Goal: Task Accomplishment & Management: Manage account settings

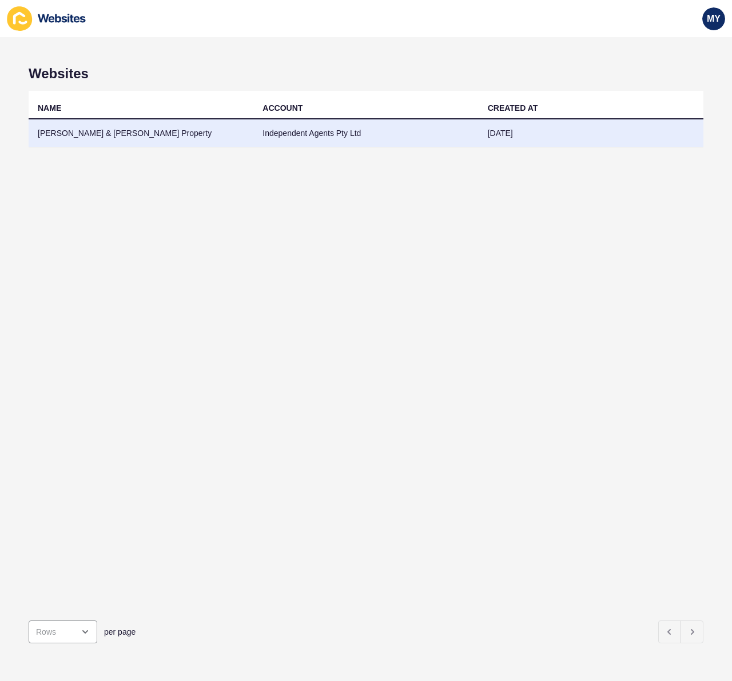
click at [125, 131] on td "[PERSON_NAME] & [PERSON_NAME] Property" at bounding box center [141, 133] width 225 height 28
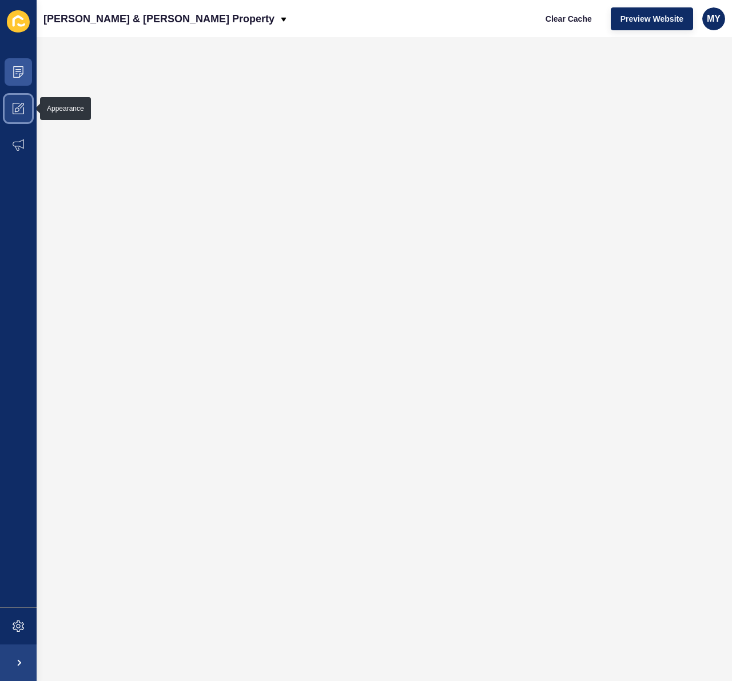
click at [22, 111] on icon at bounding box center [18, 108] width 11 height 11
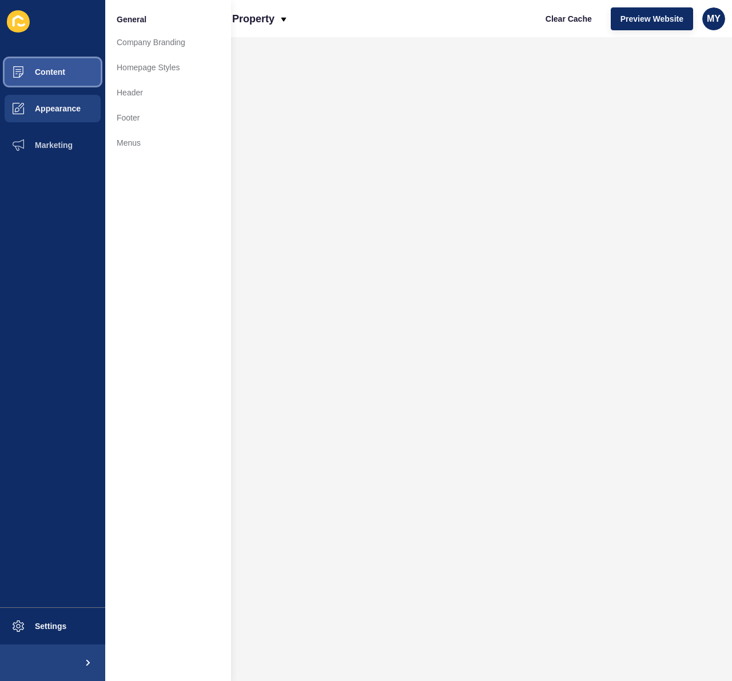
click at [59, 69] on span "Content" at bounding box center [31, 71] width 67 height 9
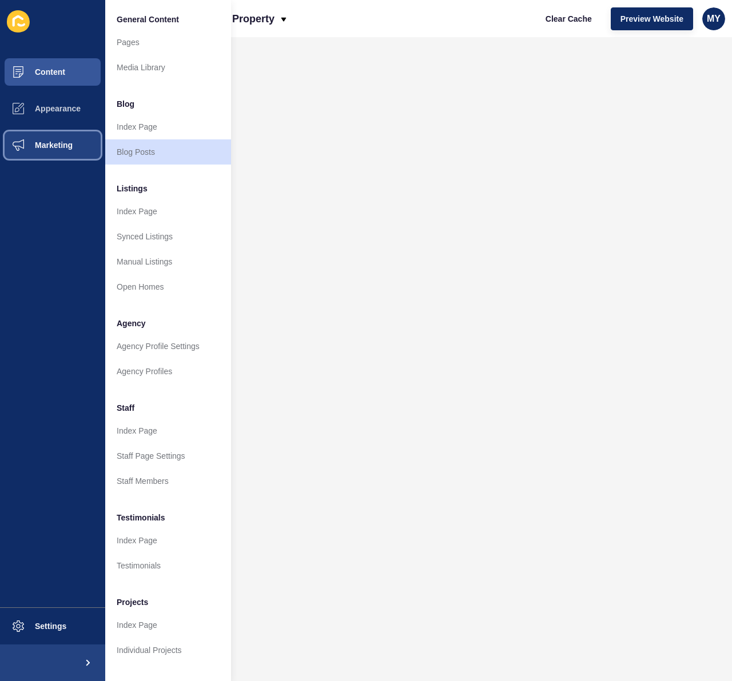
click at [57, 146] on span "Marketing" at bounding box center [35, 145] width 74 height 9
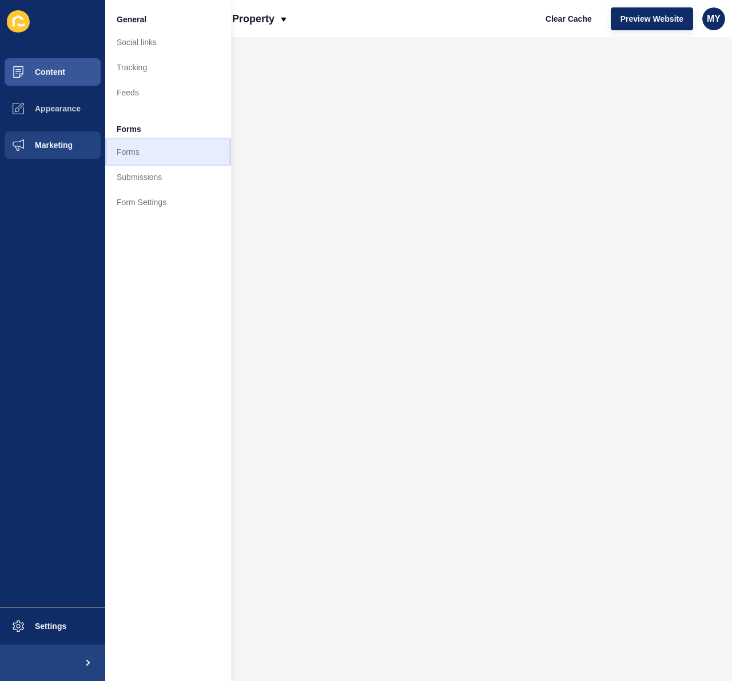
click at [123, 147] on link "Forms" at bounding box center [168, 151] width 126 height 25
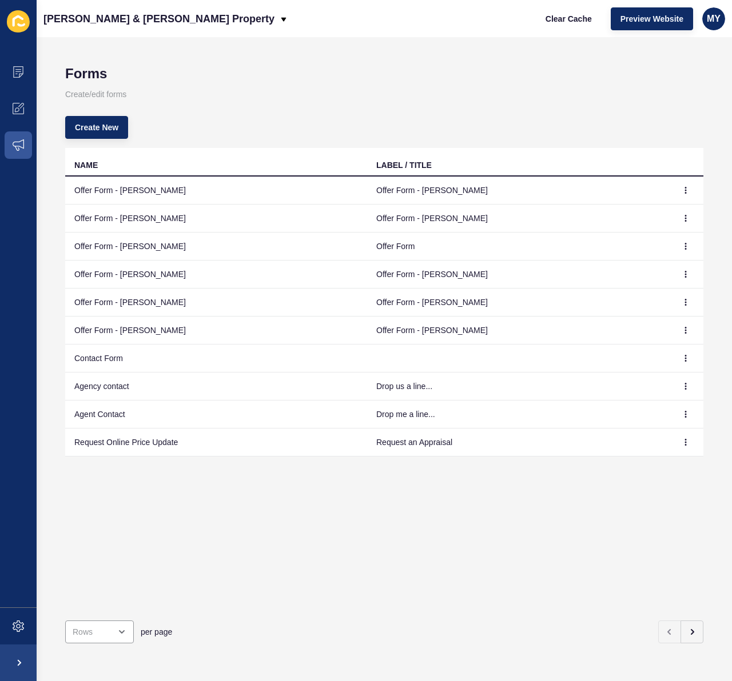
click at [157, 219] on td "Offer Form - [PERSON_NAME]" at bounding box center [216, 219] width 302 height 28
click at [687, 221] on icon "button" at bounding box center [685, 218] width 7 height 7
click at [634, 238] on link "Edit" at bounding box center [654, 241] width 80 height 25
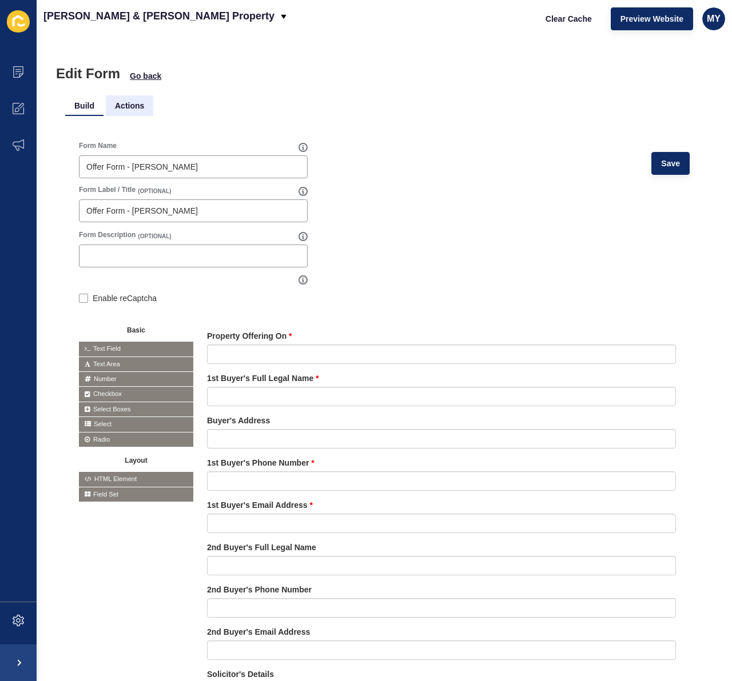
click at [138, 103] on li "Actions" at bounding box center [129, 105] width 47 height 21
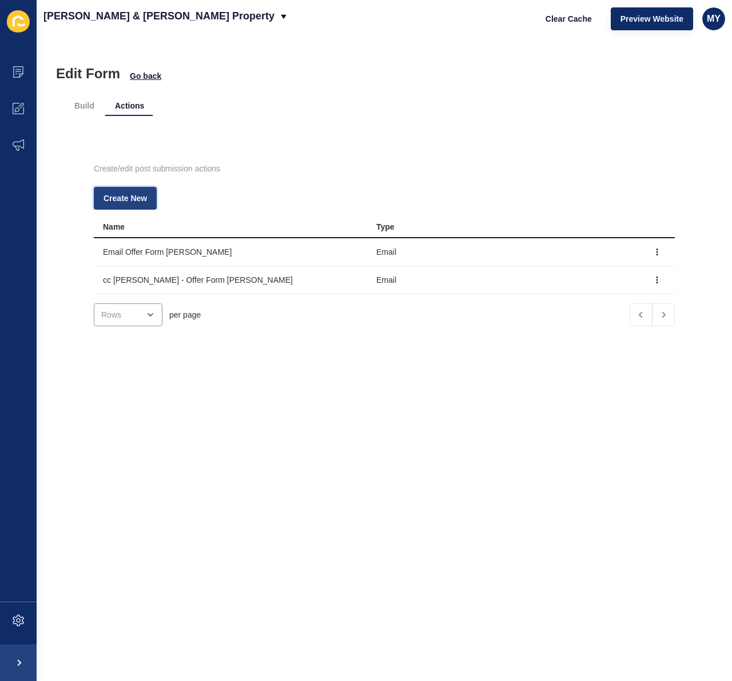
click at [134, 195] on span "Create New" at bounding box center [124, 198] width 43 height 11
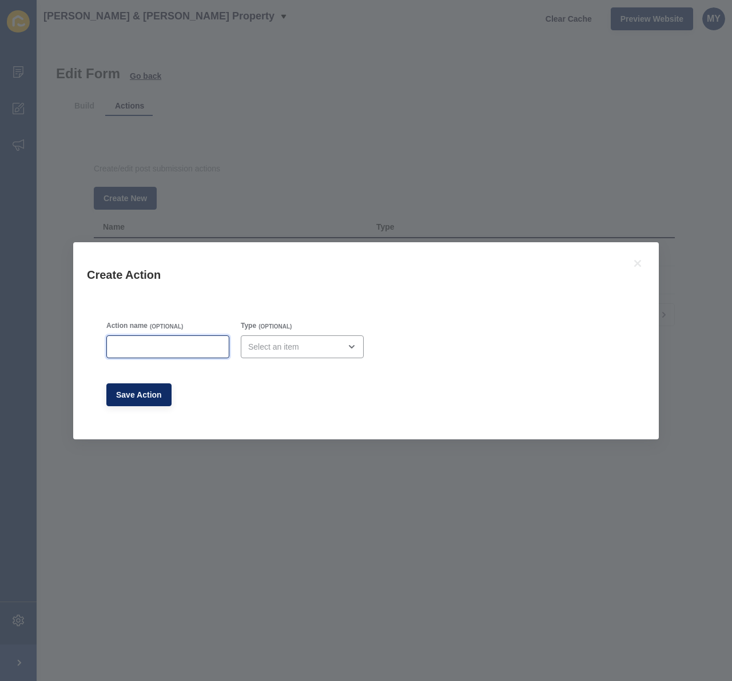
click at [168, 347] on input "Action name" at bounding box center [168, 346] width 108 height 11
drag, startPoint x: 297, startPoint y: 258, endPoint x: 314, endPoint y: 354, distance: 97.5
click at [315, 355] on div "Create Action Action name (OPTIONAL) Type (OPTIONAL) Save Action" at bounding box center [365, 340] width 585 height 197
drag, startPoint x: 155, startPoint y: 337, endPoint x: 162, endPoint y: 347, distance: 12.4
click at [157, 338] on div at bounding box center [167, 346] width 123 height 23
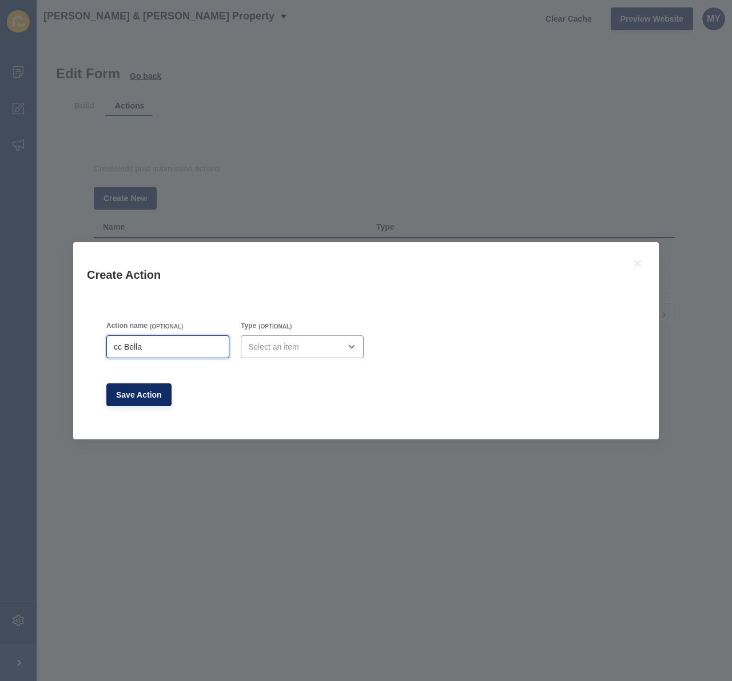
type input "cc Bella"
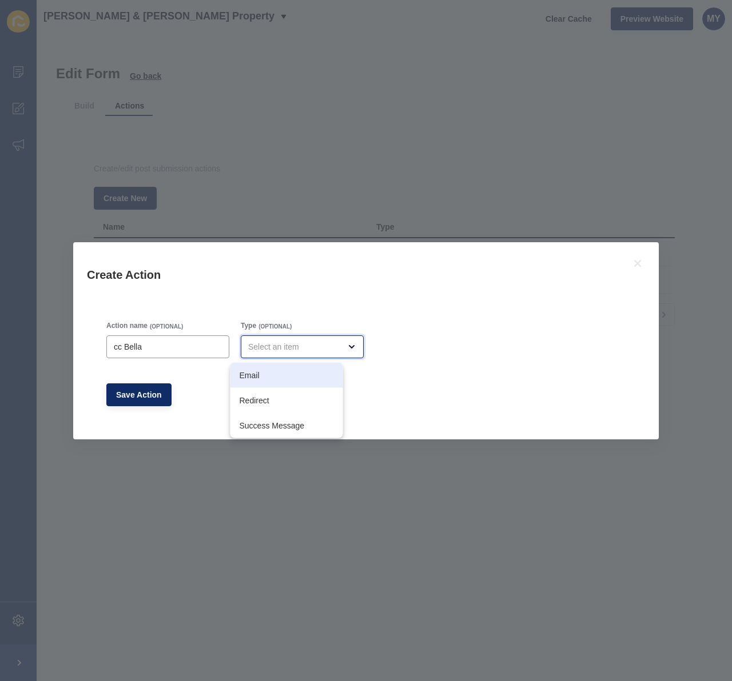
click at [250, 375] on span "Email" at bounding box center [286, 375] width 94 height 11
type input "Email"
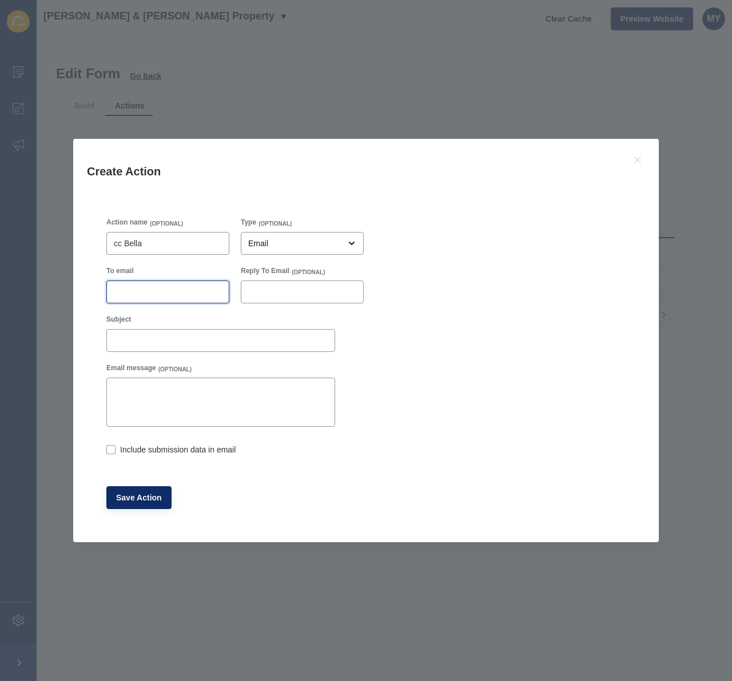
click at [134, 294] on input "To email" at bounding box center [168, 291] width 108 height 11
type input "[EMAIL_ADDRESS][DOMAIN_NAME]"
click at [274, 297] on input "Reply To Email" at bounding box center [302, 291] width 108 height 11
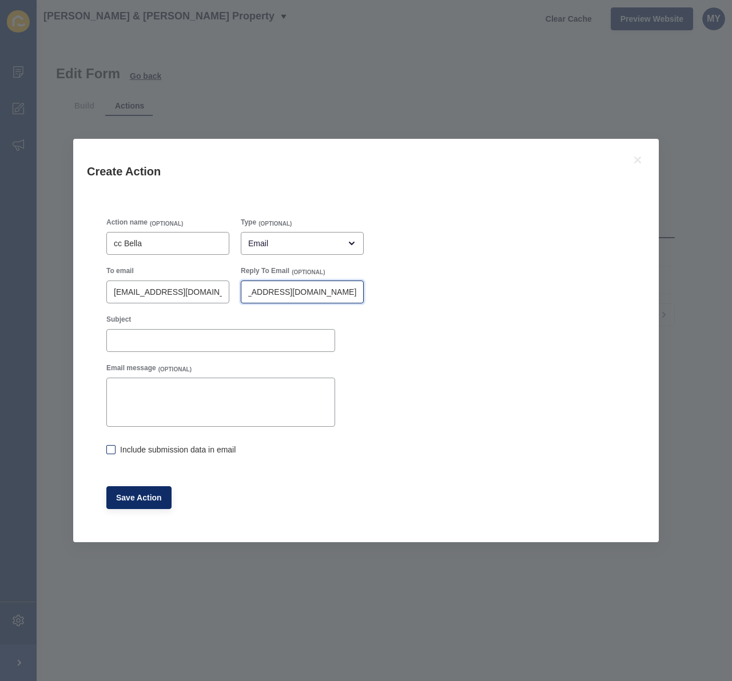
type input "[EMAIL_ADDRESS][DOMAIN_NAME]"
click at [111, 446] on label at bounding box center [110, 449] width 9 height 9
click at [111, 447] on input "Include submission data in email" at bounding box center [109, 450] width 7 height 7
checkbox input "true"
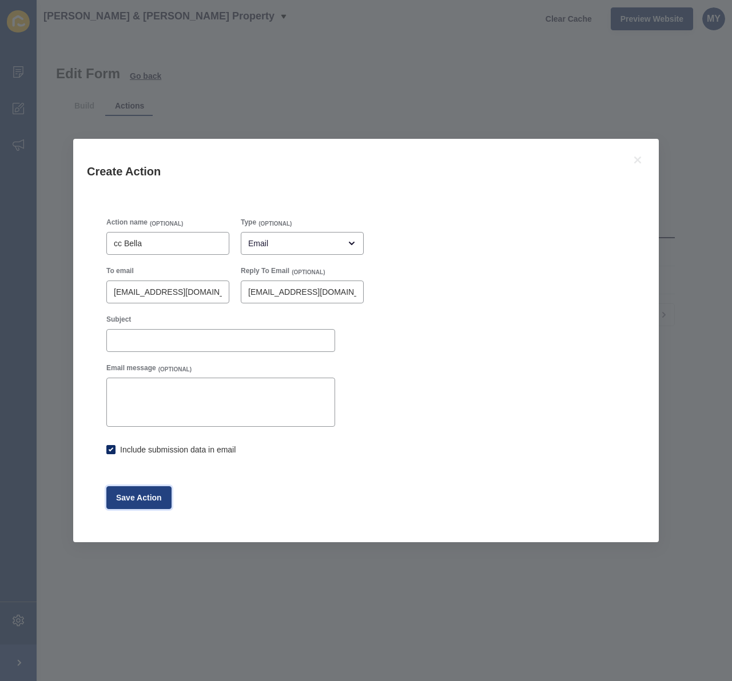
click at [139, 500] on span "Save Action" at bounding box center [139, 497] width 46 height 11
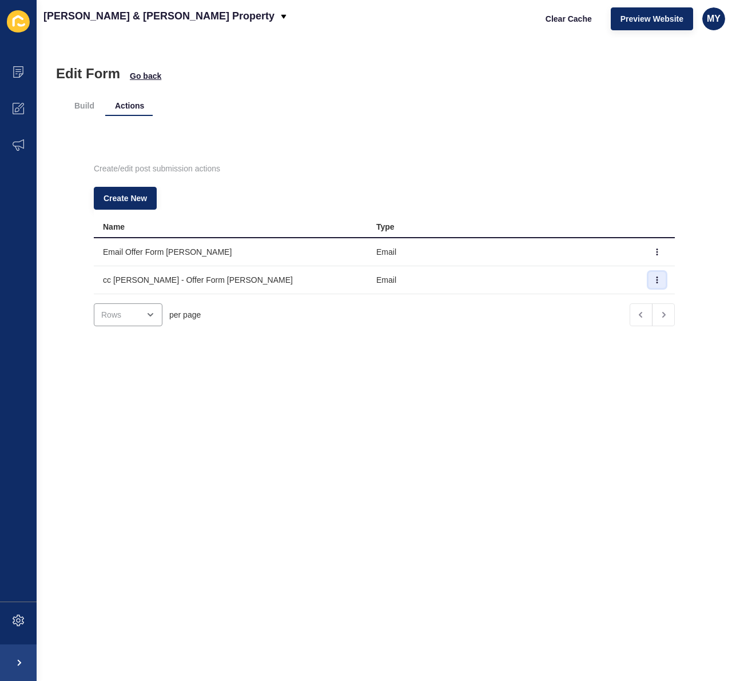
click at [658, 280] on icon "button" at bounding box center [656, 280] width 7 height 7
click at [614, 299] on link "Edit" at bounding box center [625, 302] width 80 height 25
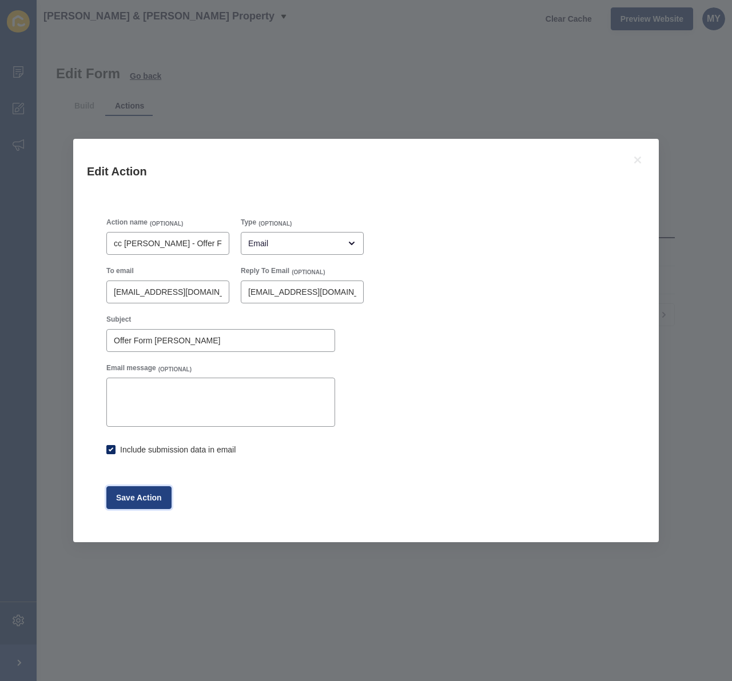
click at [149, 501] on span "Save Action" at bounding box center [139, 497] width 46 height 11
checkbox input "true"
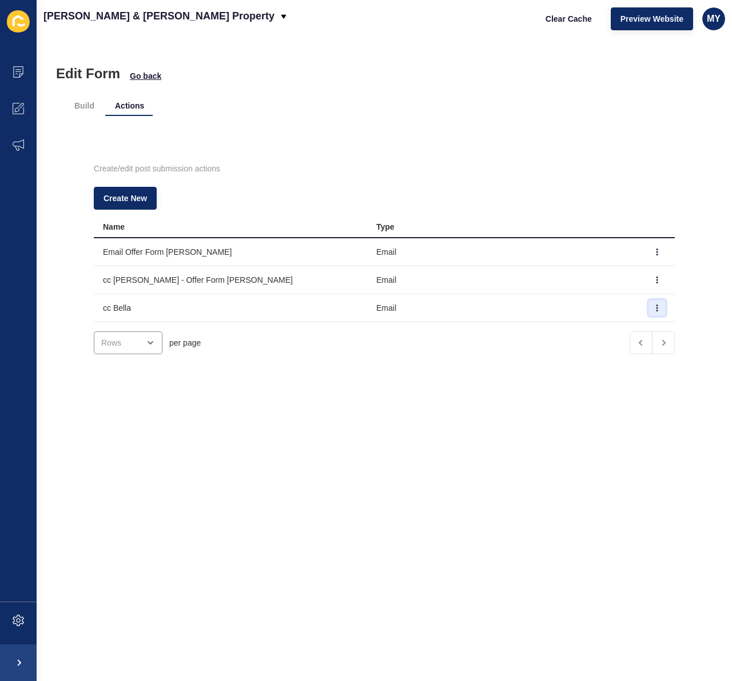
click at [656, 309] on icon "button" at bounding box center [656, 308] width 7 height 7
click at [613, 333] on link "Edit" at bounding box center [625, 330] width 80 height 25
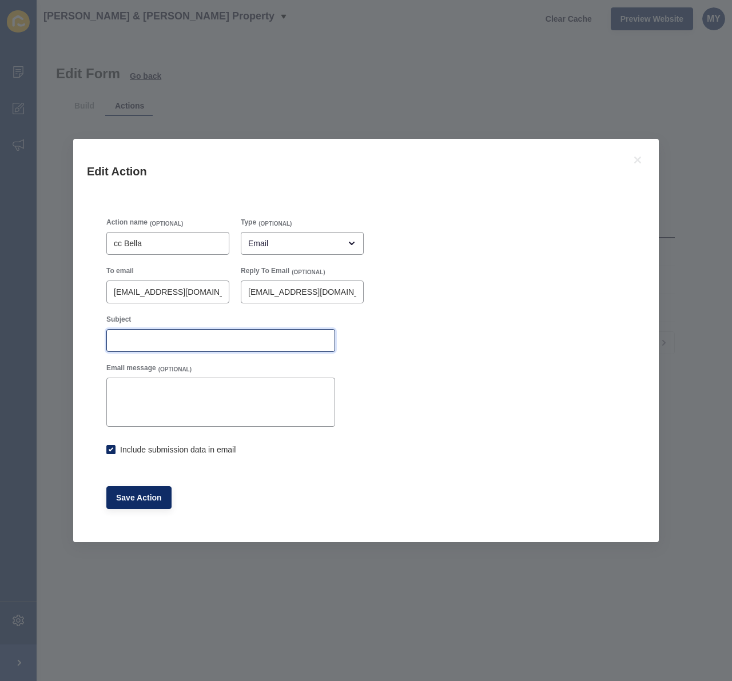
click at [174, 341] on input "Subject" at bounding box center [221, 340] width 214 height 11
type input "Offer for [PERSON_NAME]"
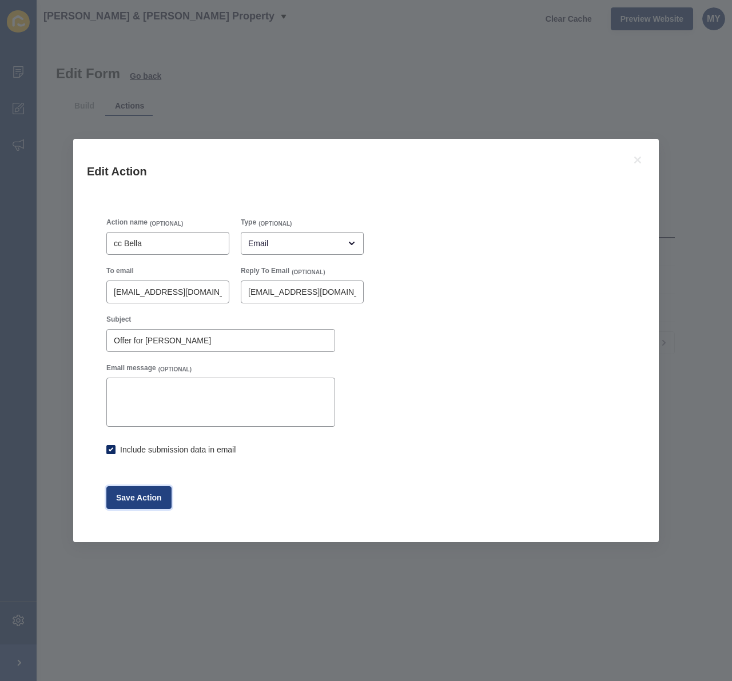
click at [154, 501] on span "Save Action" at bounding box center [139, 497] width 46 height 11
checkbox input "true"
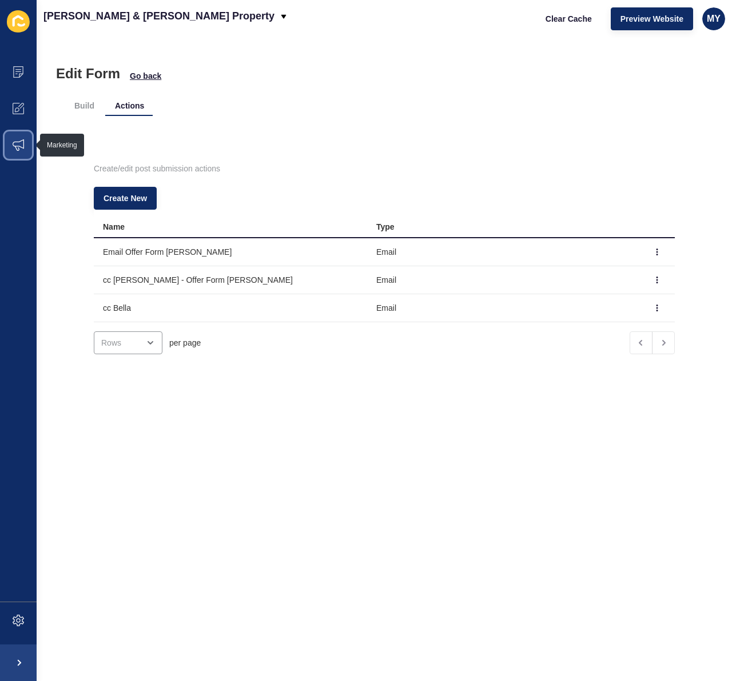
click at [19, 146] on icon at bounding box center [18, 144] width 11 height 11
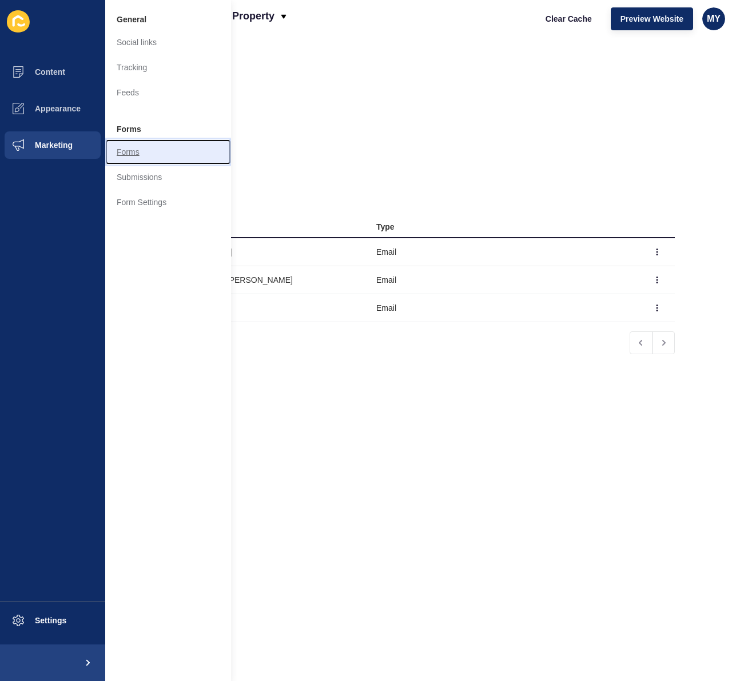
click at [124, 153] on link "Forms" at bounding box center [168, 151] width 126 height 25
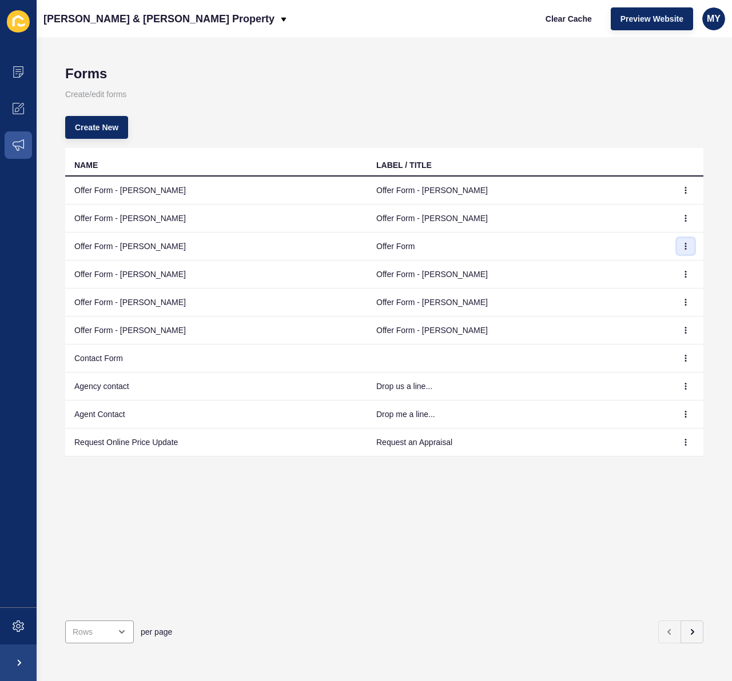
drag, startPoint x: 688, startPoint y: 245, endPoint x: 682, endPoint y: 248, distance: 5.9
click at [688, 245] on icon "button" at bounding box center [685, 246] width 7 height 7
click at [639, 267] on link "Edit" at bounding box center [654, 269] width 80 height 25
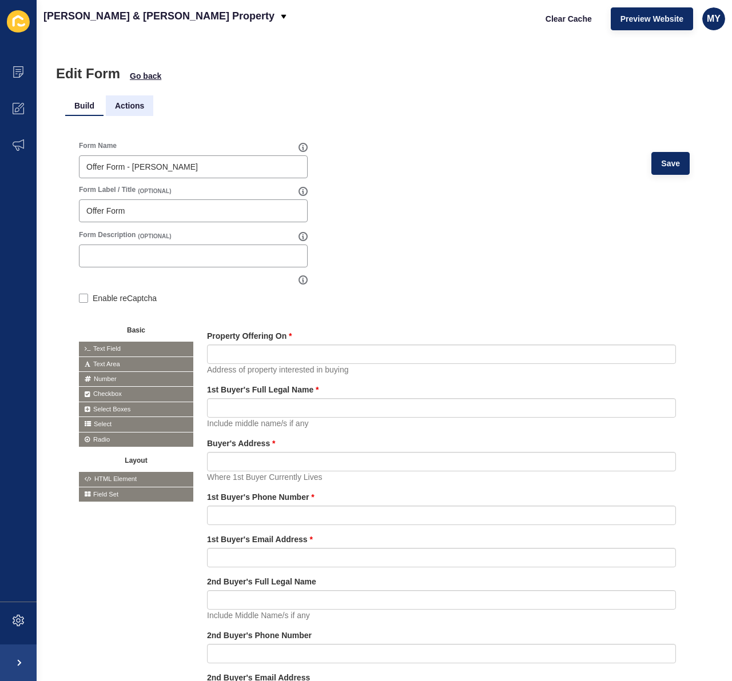
click at [133, 110] on li "Actions" at bounding box center [129, 105] width 47 height 21
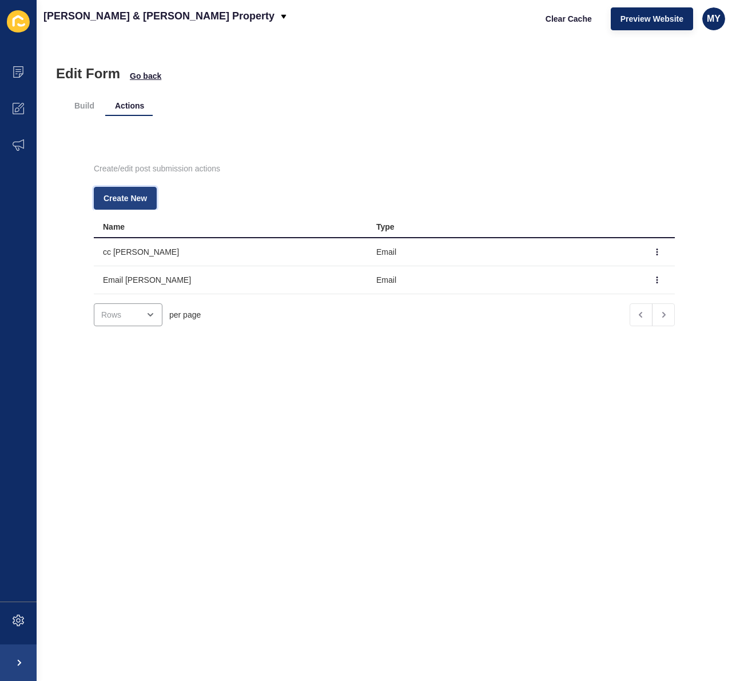
click at [141, 194] on span "Create New" at bounding box center [124, 198] width 43 height 11
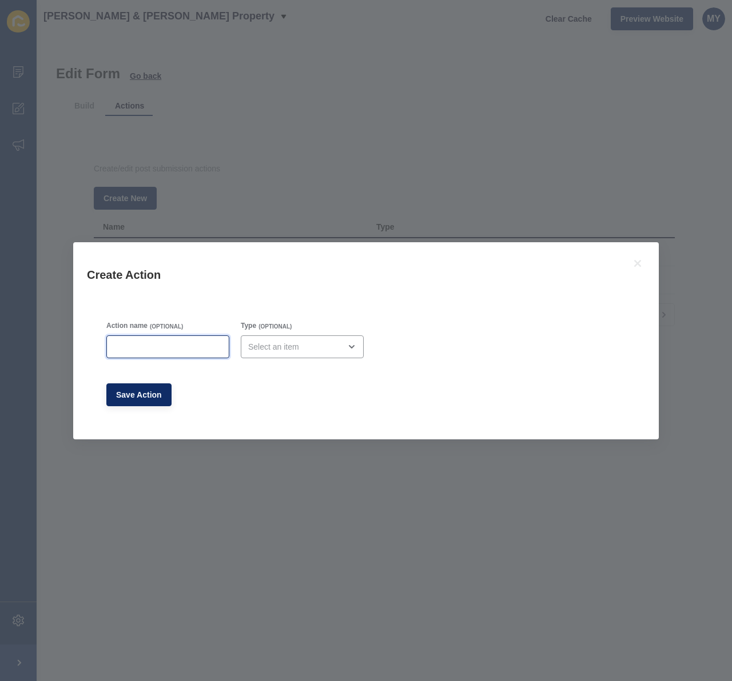
click at [135, 346] on input "Action name" at bounding box center [168, 346] width 108 height 11
type input "cc [PERSON_NAME]"
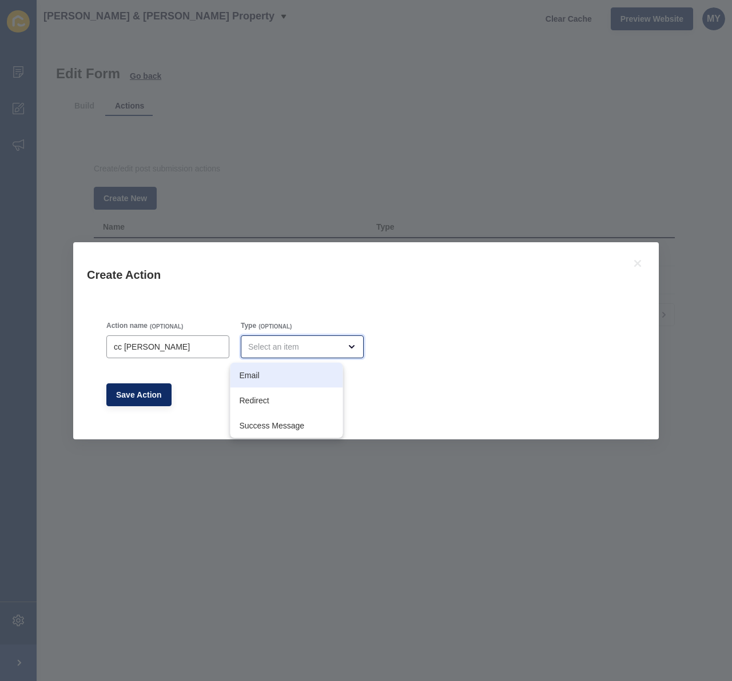
click at [285, 367] on div "Email" at bounding box center [286, 375] width 113 height 25
type input "Email"
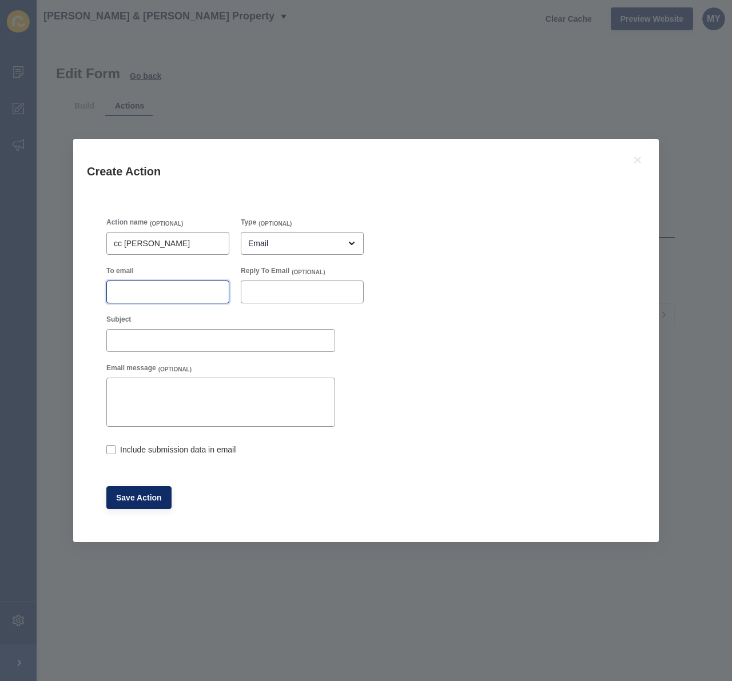
click at [144, 294] on input "To email" at bounding box center [168, 291] width 108 height 11
type input "[PERSON_NAME][EMAIL_ADDRESS][DOMAIN_NAME]"
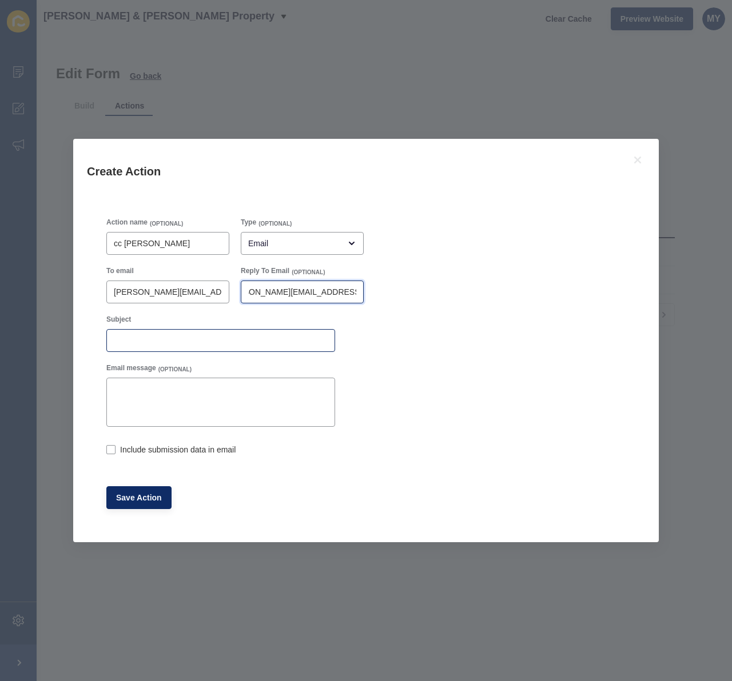
type input "[PERSON_NAME][EMAIL_ADDRESS][DOMAIN_NAME]"
click at [166, 341] on input "Subject" at bounding box center [221, 340] width 214 height 11
type input "O"
type input "C"
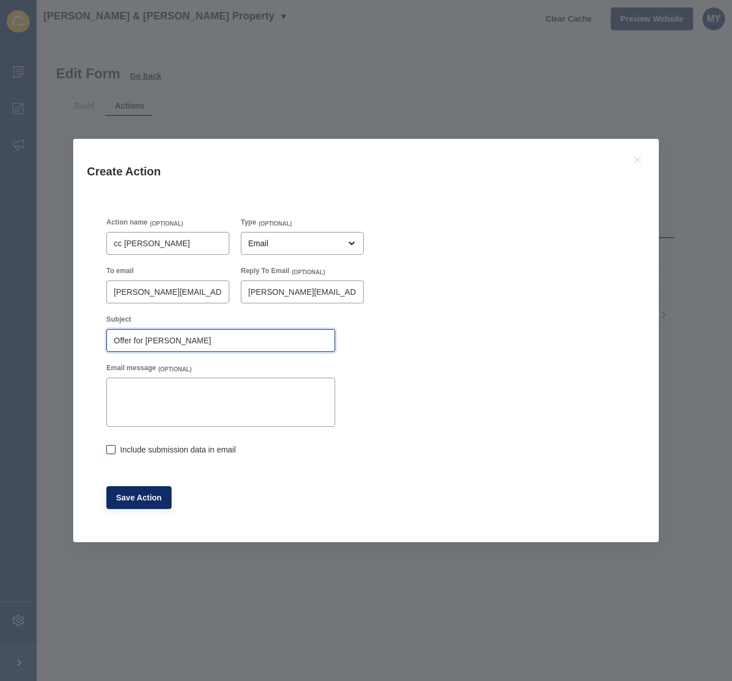
type input "Offer for [PERSON_NAME]"
click at [115, 448] on div "Include submission data in email" at bounding box center [220, 449] width 229 height 13
drag, startPoint x: 110, startPoint y: 449, endPoint x: 120, endPoint y: 466, distance: 19.7
click at [110, 449] on label at bounding box center [110, 449] width 9 height 9
click at [110, 449] on input "Include submission data in email" at bounding box center [109, 450] width 7 height 7
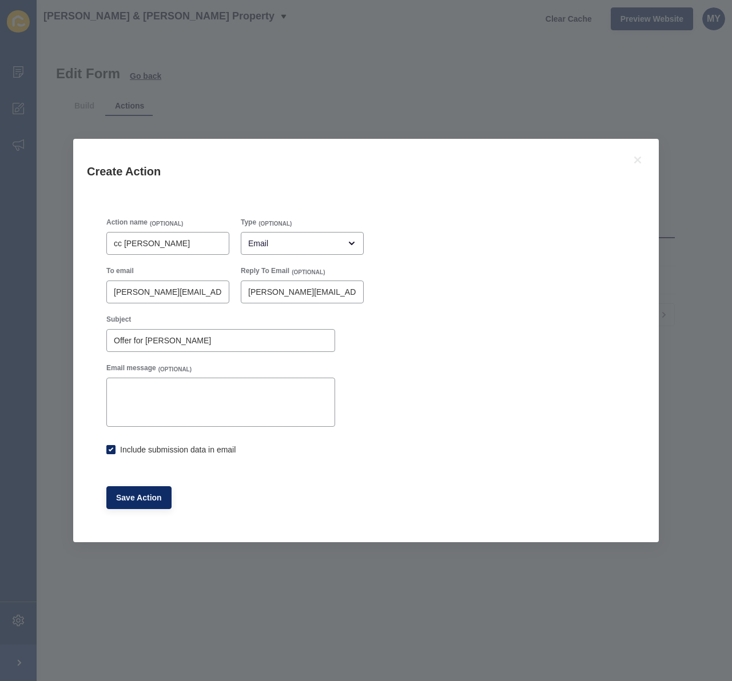
checkbox input "true"
click at [130, 499] on span "Save Action" at bounding box center [139, 497] width 46 height 11
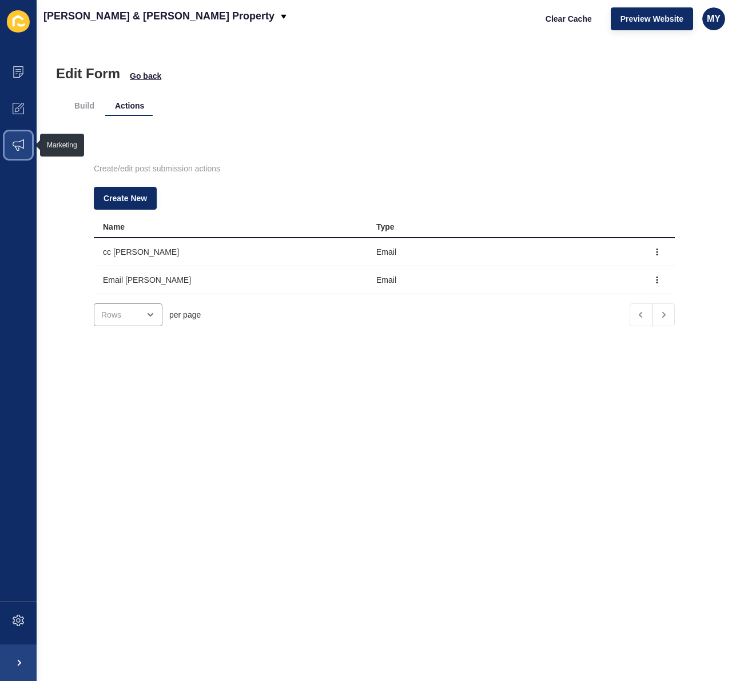
click at [23, 142] on icon at bounding box center [18, 144] width 11 height 11
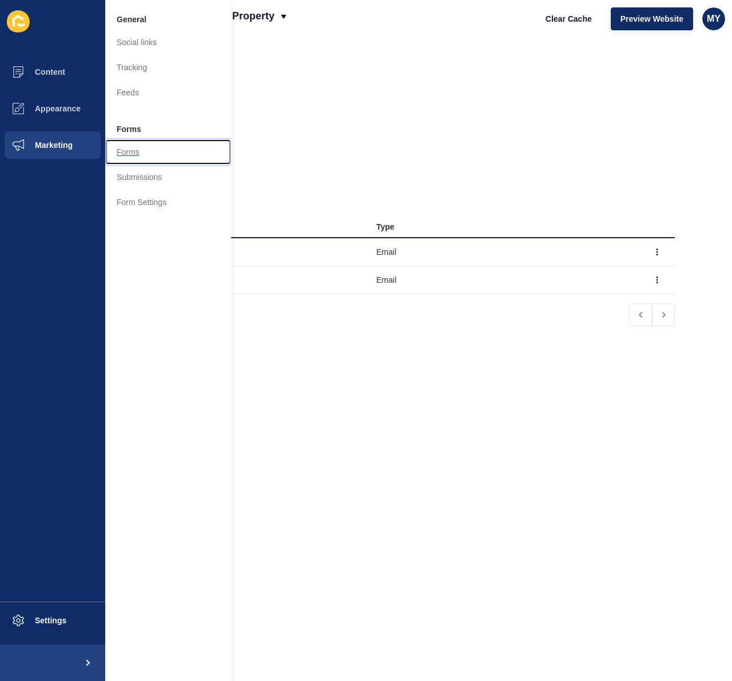
click at [130, 147] on link "Forms" at bounding box center [168, 151] width 126 height 25
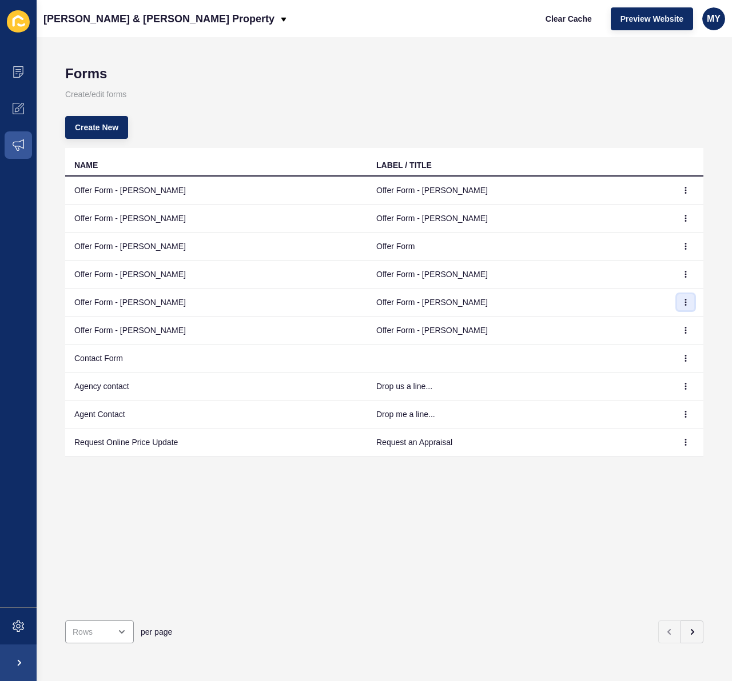
click at [686, 303] on icon "button" at bounding box center [685, 302] width 7 height 7
click at [637, 329] on link "Edit" at bounding box center [654, 325] width 80 height 25
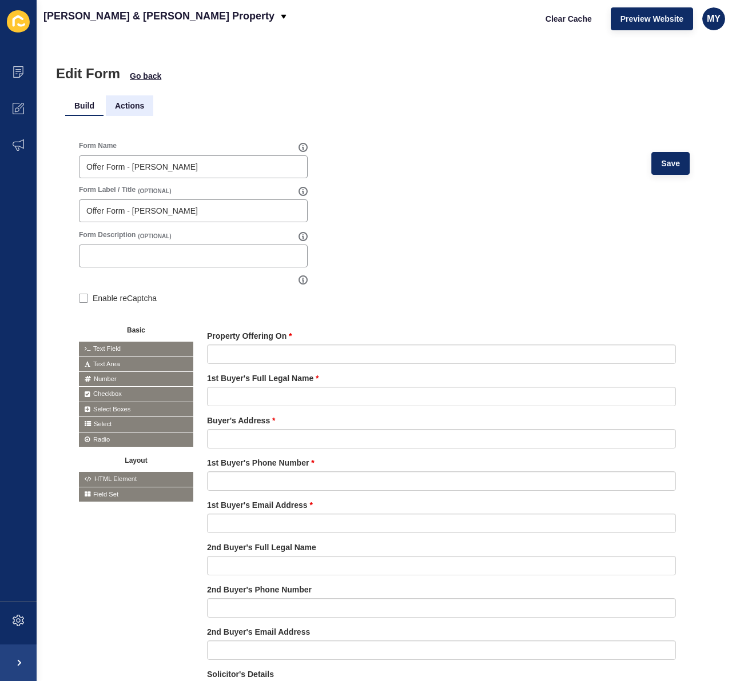
click at [126, 105] on li "Actions" at bounding box center [129, 105] width 47 height 21
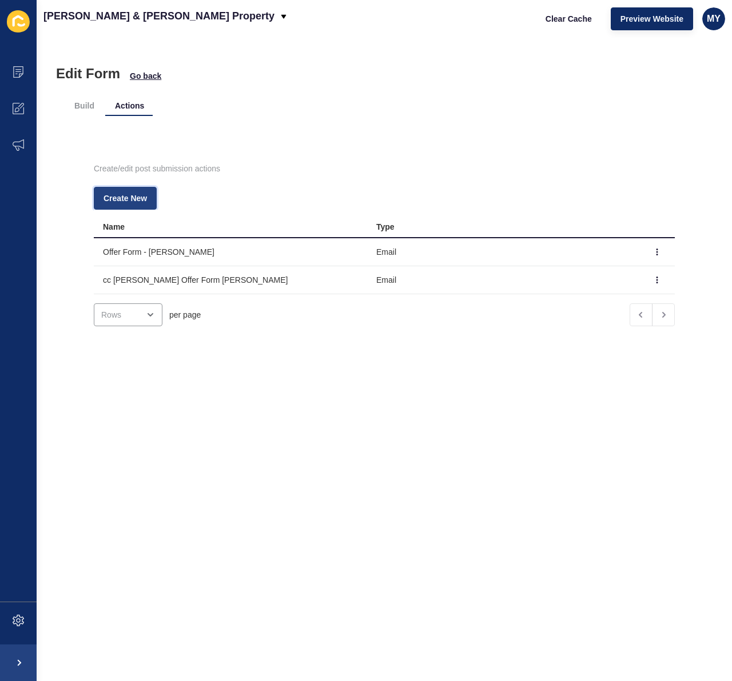
click at [131, 198] on span "Create New" at bounding box center [124, 198] width 43 height 11
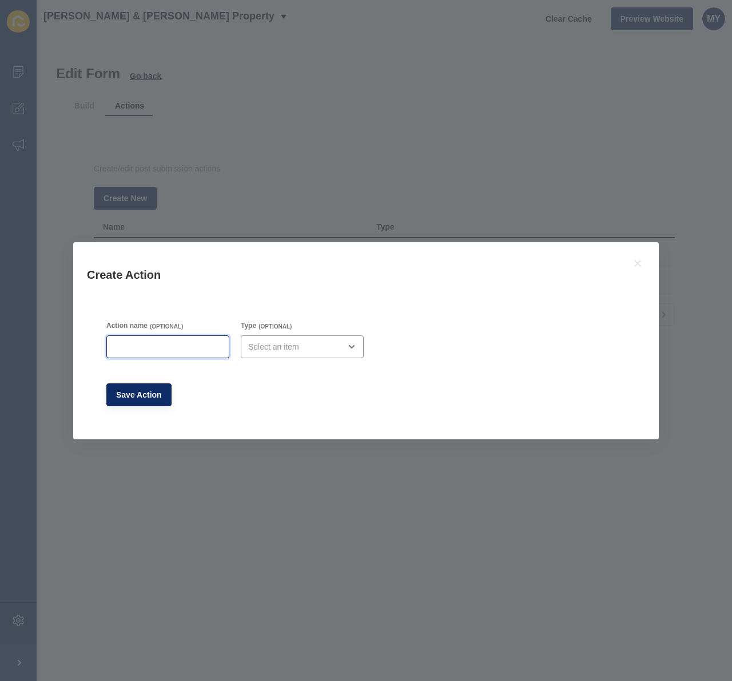
click at [151, 345] on input "Action name" at bounding box center [168, 346] width 108 height 11
type input "cc [PERSON_NAME]"
click at [277, 345] on div "open menu" at bounding box center [294, 346] width 92 height 11
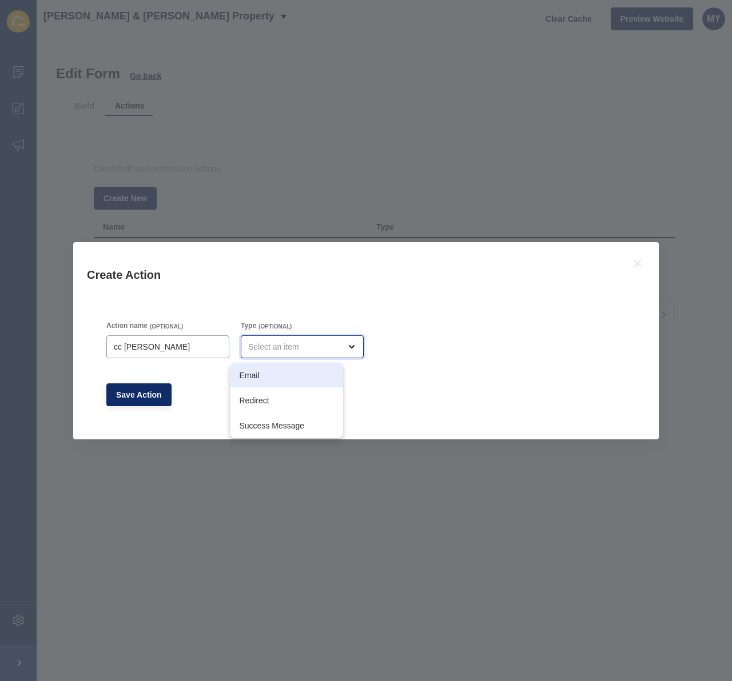
click at [267, 377] on span "Email" at bounding box center [286, 375] width 94 height 11
type input "Email"
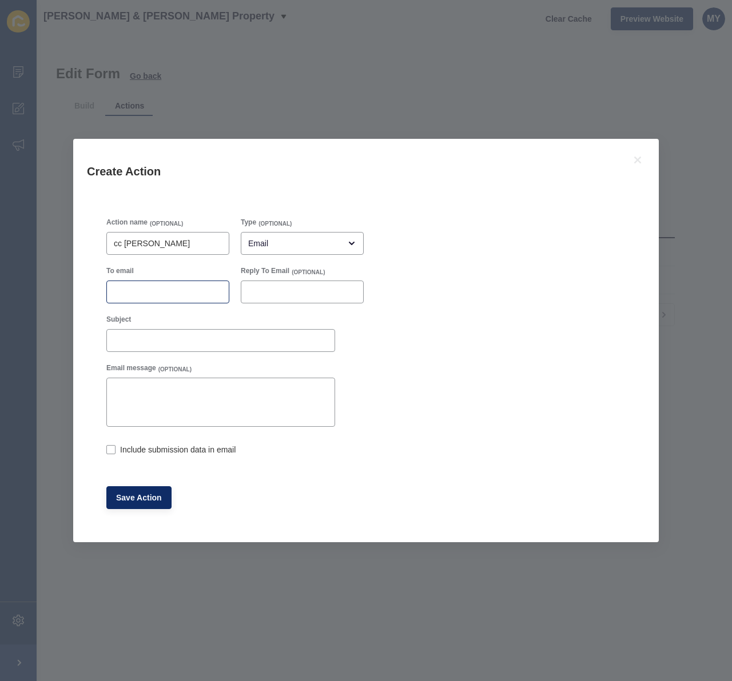
click at [127, 298] on div at bounding box center [167, 292] width 123 height 23
type input "[PERSON_NAME][EMAIL_ADDRESS][DOMAIN_NAME]"
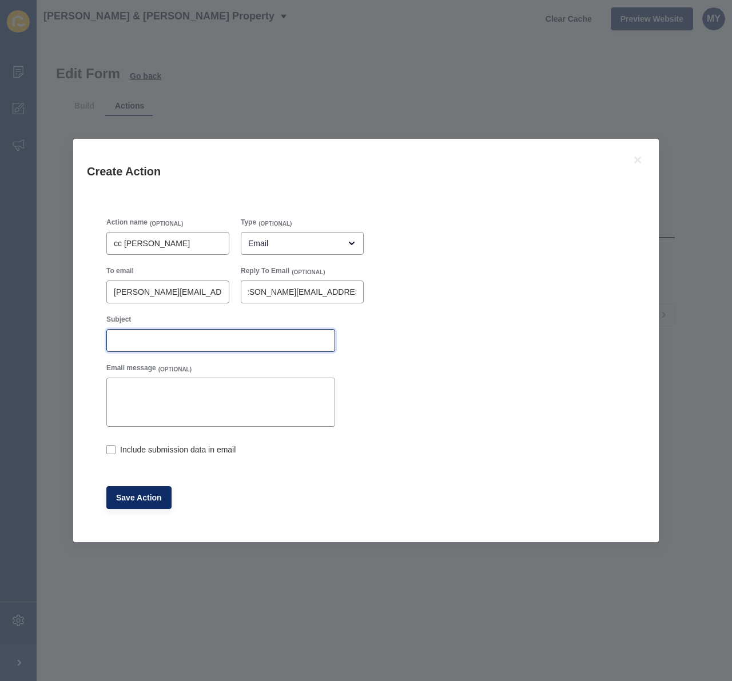
click at [115, 345] on input "Subject" at bounding box center [221, 340] width 214 height 11
type input "o"
type input "Offer - [PERSON_NAME]"
click at [109, 449] on label at bounding box center [110, 449] width 9 height 9
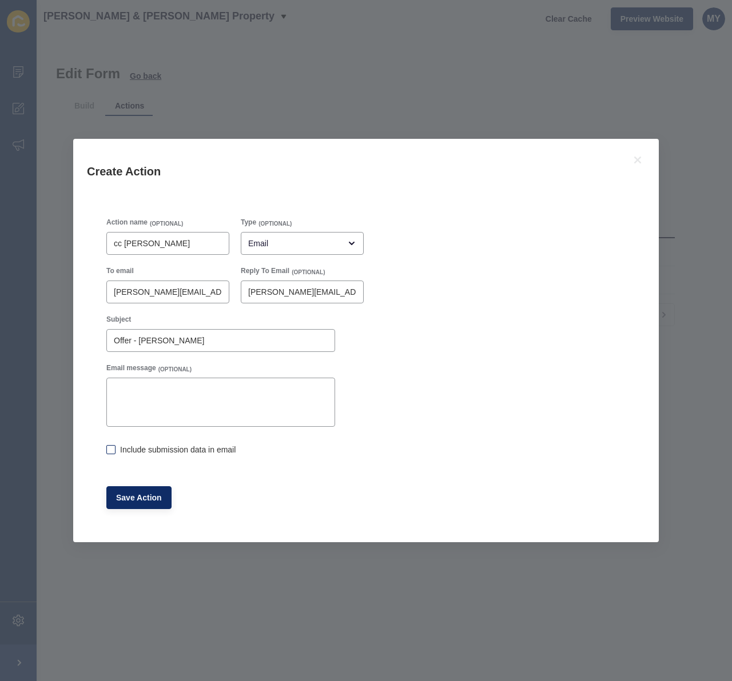
click at [109, 449] on input "Include submission data in email" at bounding box center [109, 450] width 7 height 7
checkbox input "true"
click at [135, 497] on span "Save Action" at bounding box center [139, 497] width 46 height 11
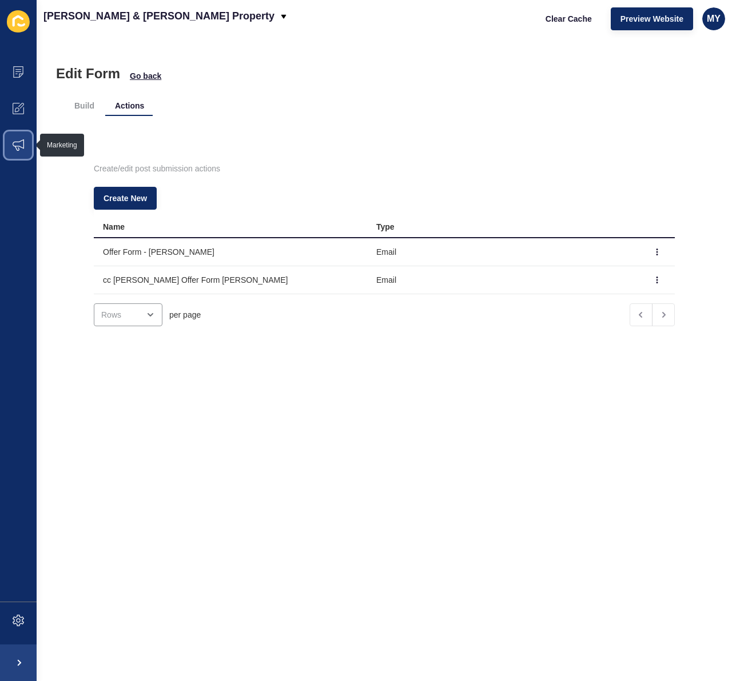
click at [20, 142] on icon at bounding box center [18, 144] width 11 height 11
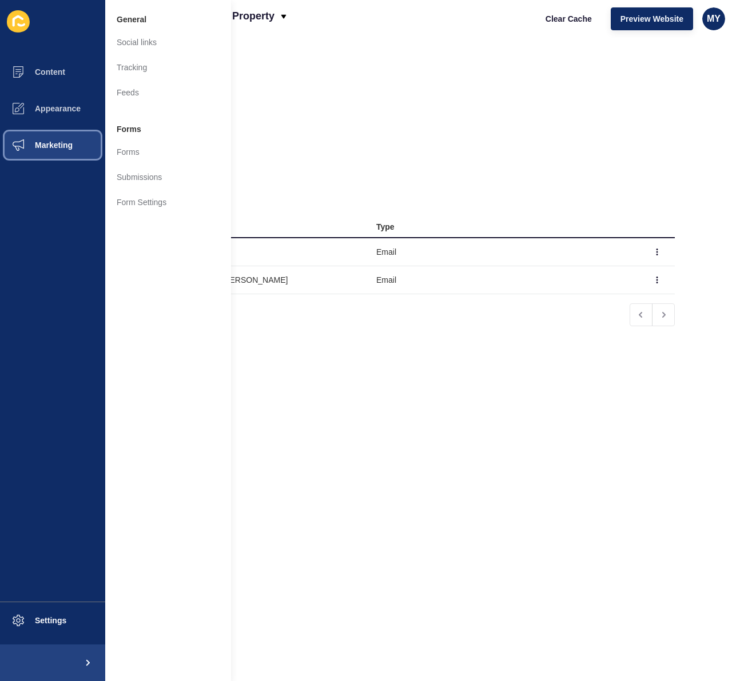
click at [20, 142] on span "Marketing" at bounding box center [35, 145] width 74 height 9
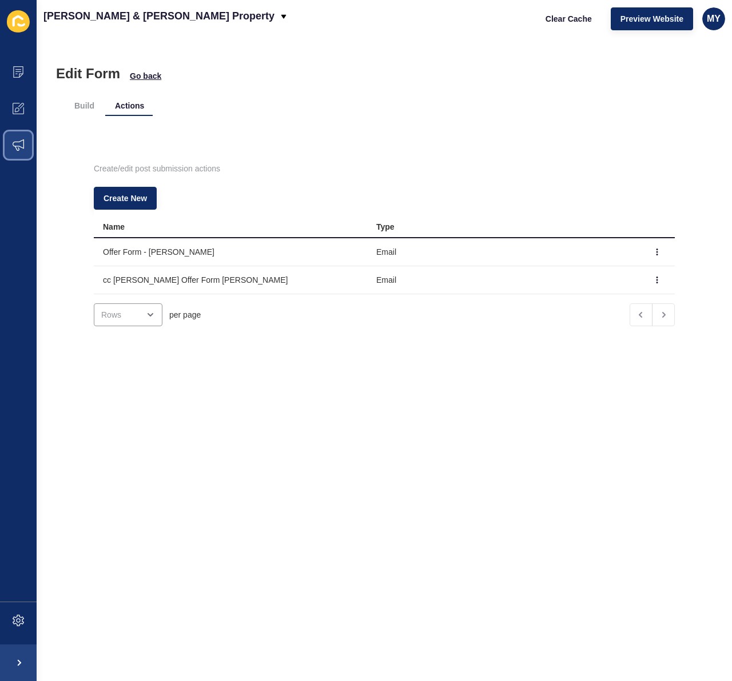
click at [14, 150] on icon at bounding box center [18, 144] width 11 height 11
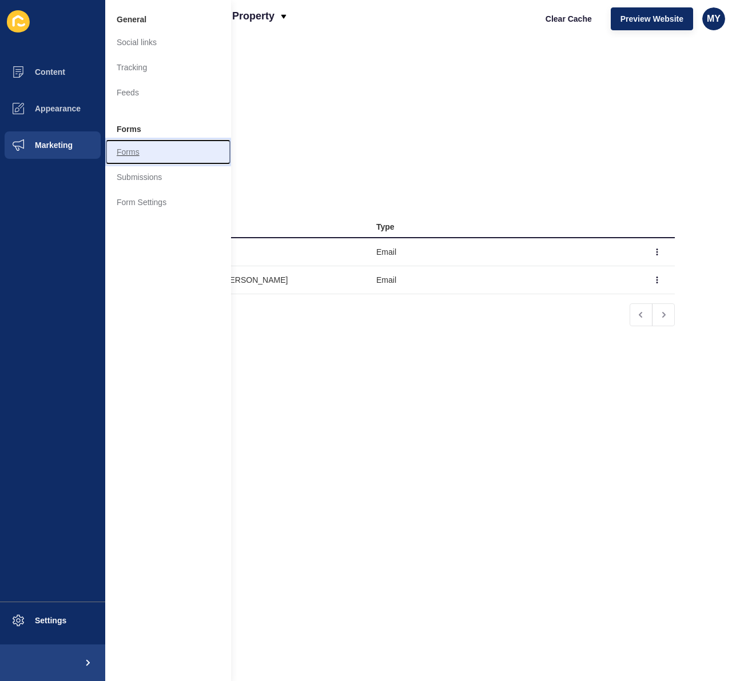
click at [144, 151] on link "Forms" at bounding box center [168, 151] width 126 height 25
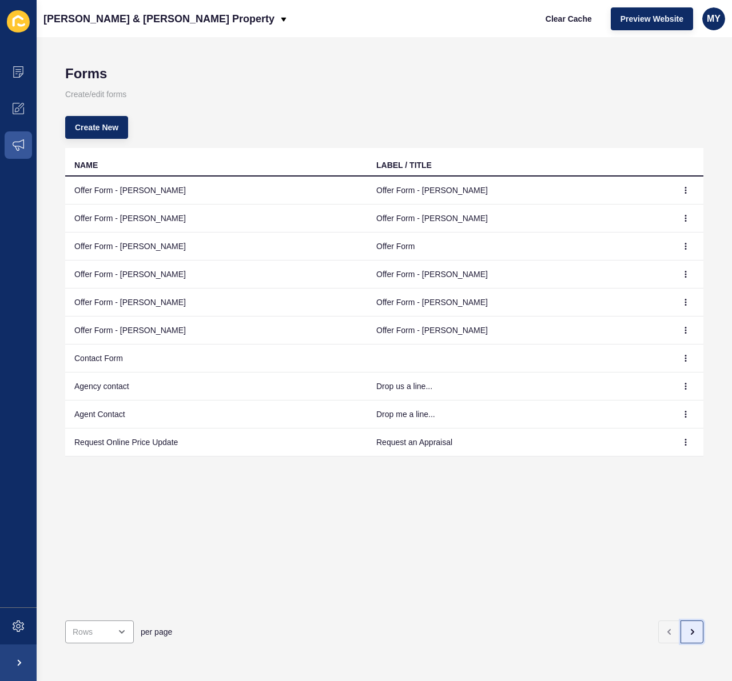
click at [694, 633] on icon "button" at bounding box center [691, 632] width 9 height 9
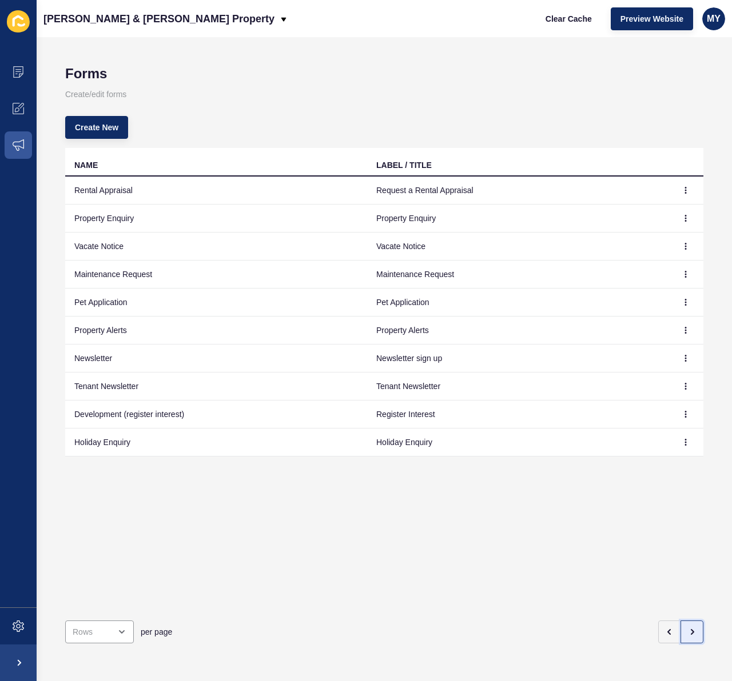
click at [694, 633] on icon "button" at bounding box center [691, 632] width 9 height 9
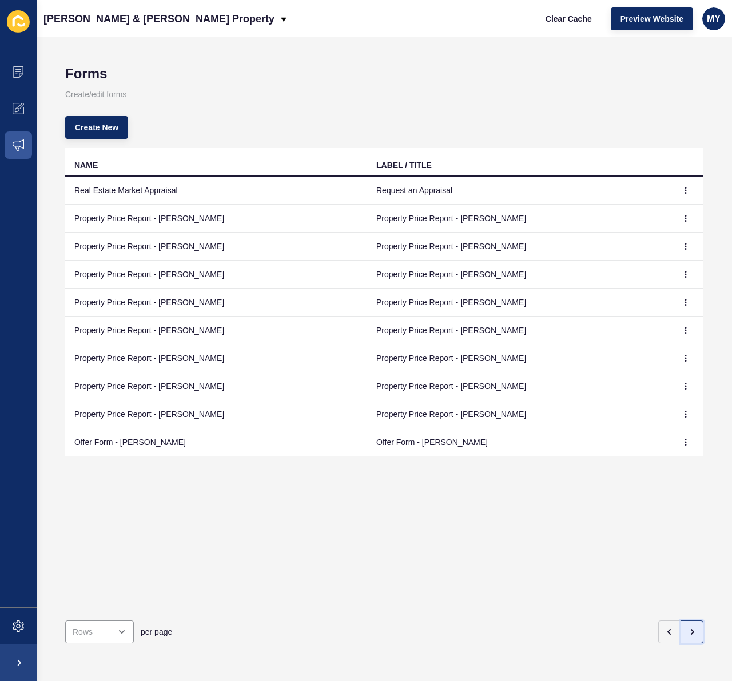
click at [694, 633] on icon "button" at bounding box center [691, 632] width 9 height 9
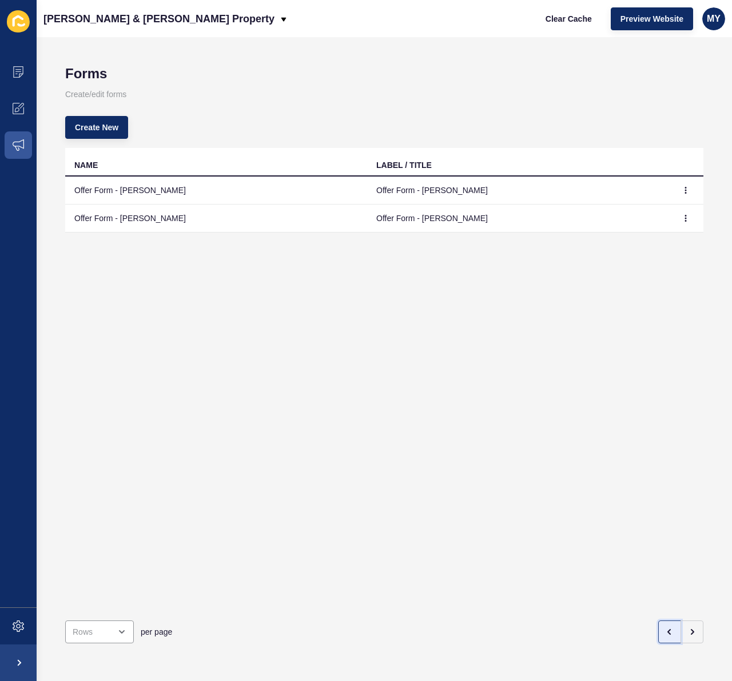
click at [671, 633] on icon "button" at bounding box center [669, 632] width 9 height 9
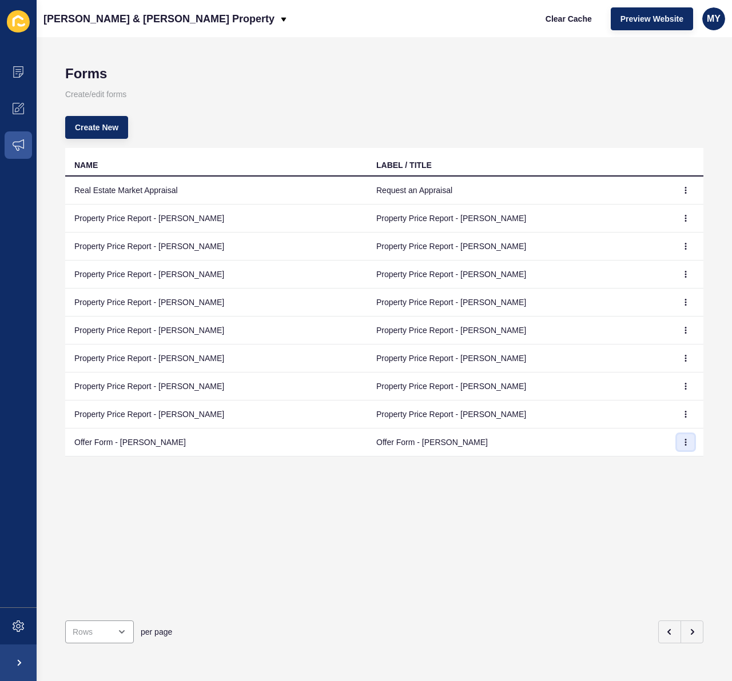
click at [685, 443] on icon "button" at bounding box center [685, 442] width 7 height 7
click at [644, 461] on link "Edit" at bounding box center [654, 465] width 80 height 25
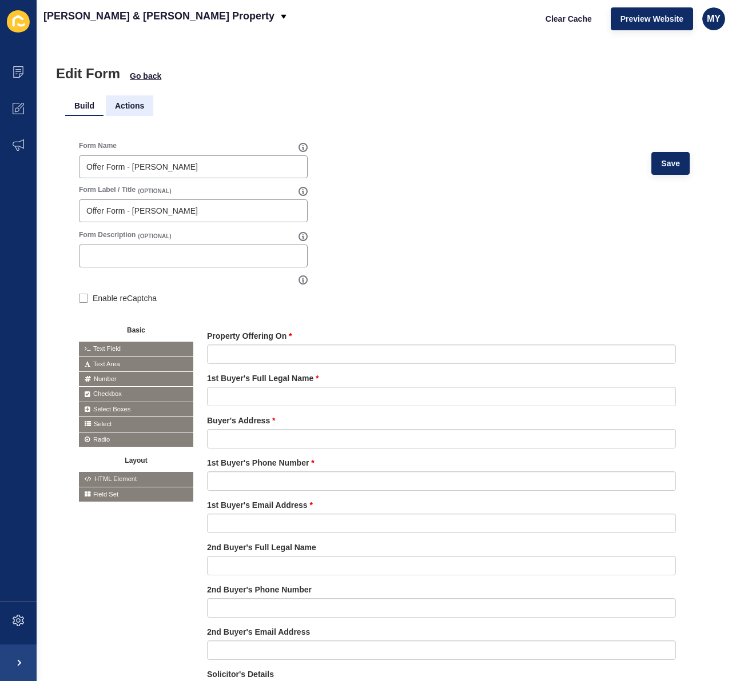
click at [147, 103] on li "Actions" at bounding box center [129, 105] width 47 height 21
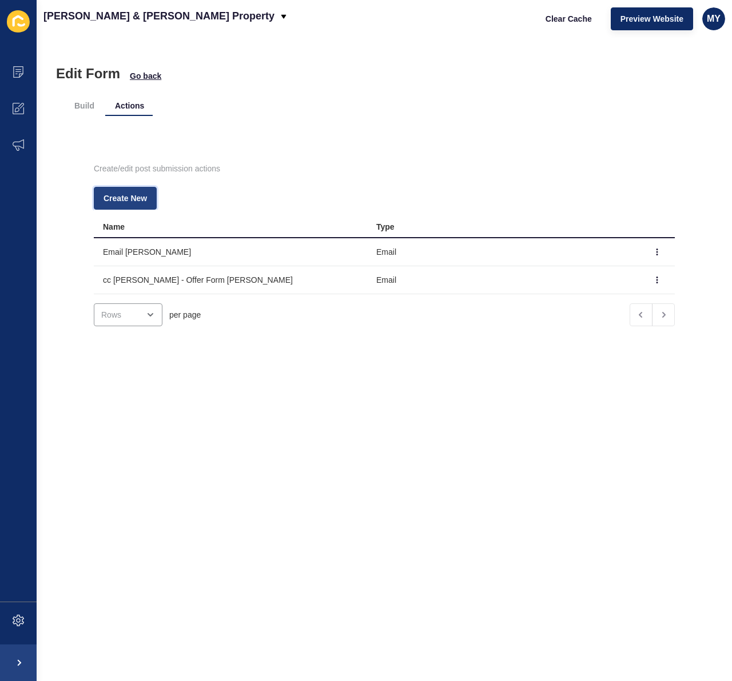
click at [131, 203] on span "Create New" at bounding box center [124, 198] width 43 height 11
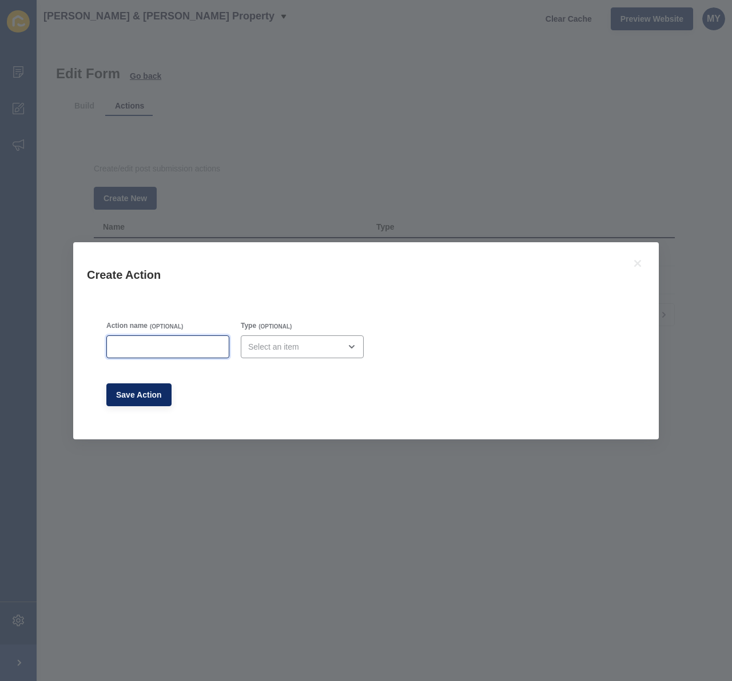
click at [169, 347] on input "Action name" at bounding box center [168, 346] width 108 height 11
type input "cc [PERSON_NAME]"
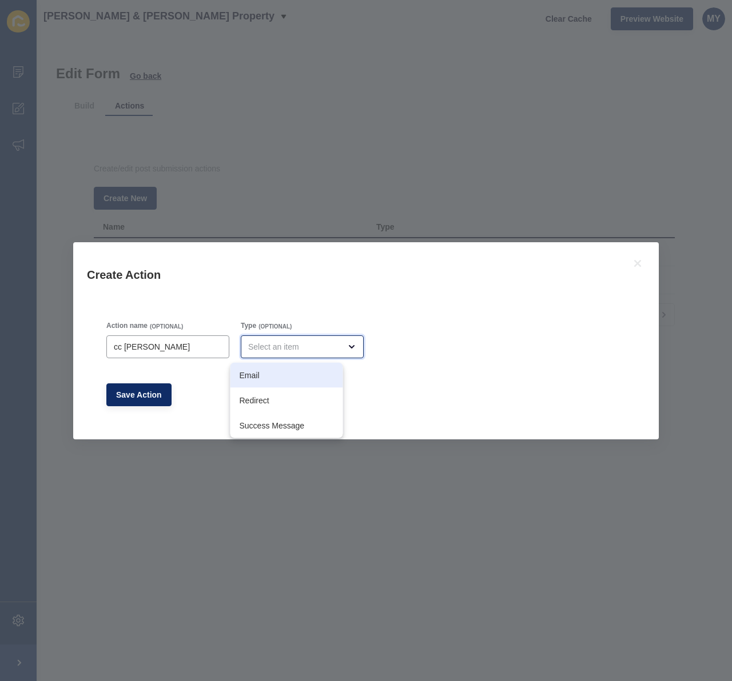
click at [257, 374] on span "Email" at bounding box center [286, 375] width 94 height 11
type input "Email"
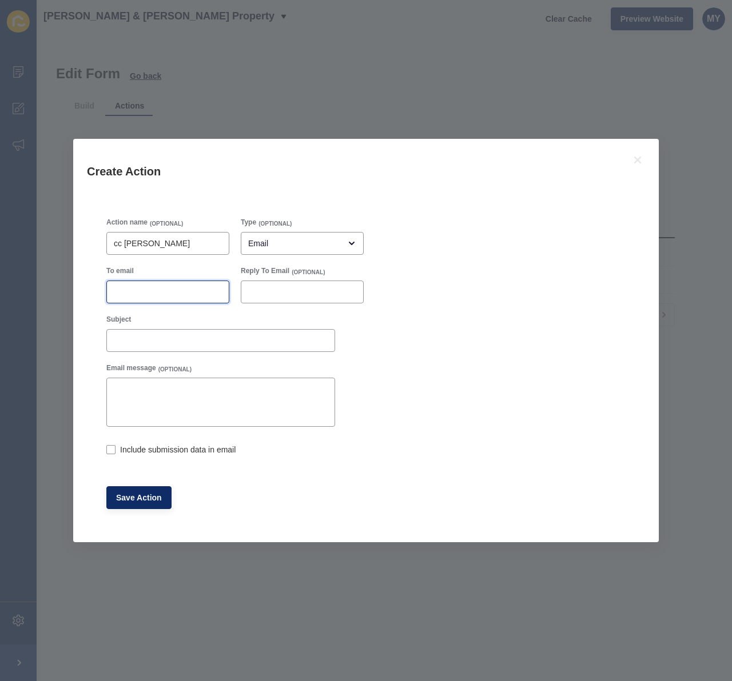
click at [127, 292] on input "To email" at bounding box center [168, 291] width 108 height 11
type input "[PERSON_NAME][EMAIL_ADDRESS][DOMAIN_NAME]"
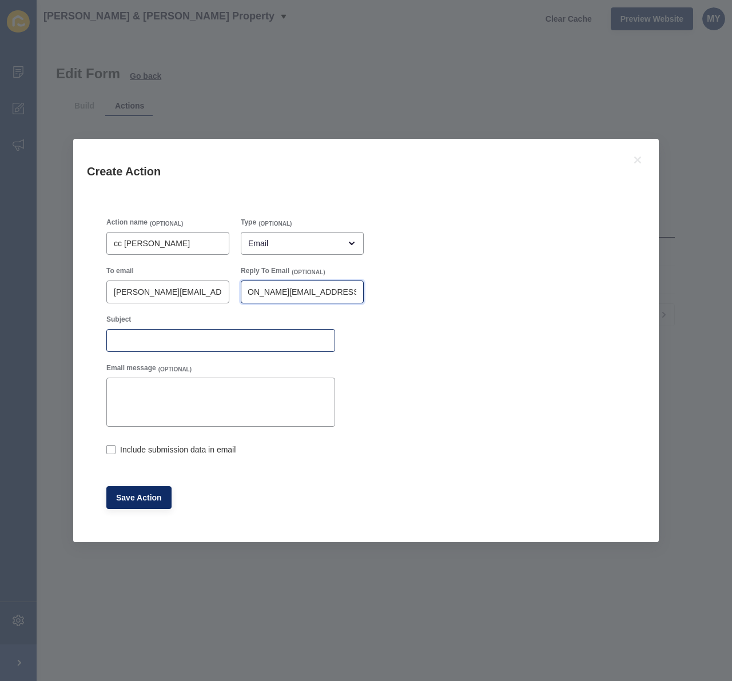
type input "[PERSON_NAME][EMAIL_ADDRESS][DOMAIN_NAME]"
click at [157, 334] on div at bounding box center [220, 340] width 229 height 23
type input "Offer - [PERSON_NAME]"
drag, startPoint x: 111, startPoint y: 451, endPoint x: 121, endPoint y: 479, distance: 29.6
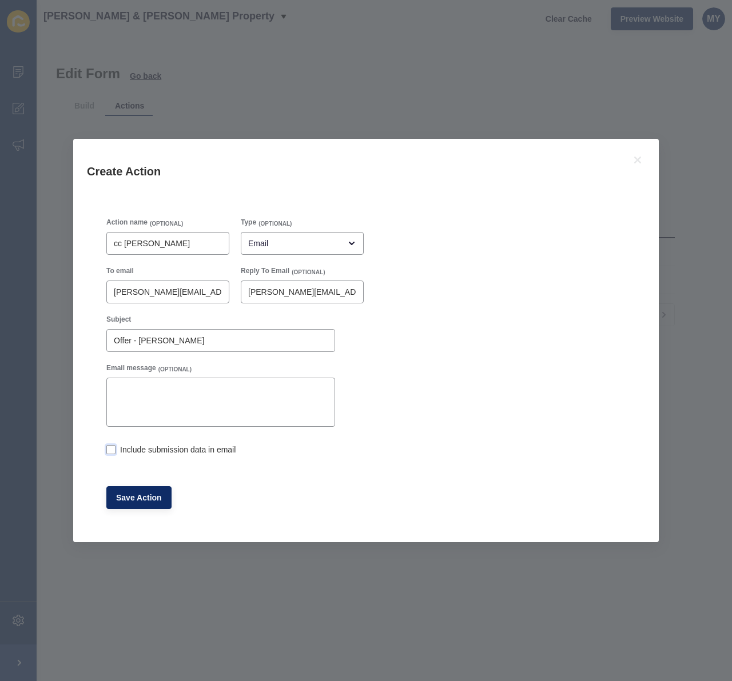
click at [110, 451] on label at bounding box center [110, 449] width 9 height 9
click at [110, 451] on input "Include submission data in email" at bounding box center [109, 450] width 7 height 7
checkbox input "true"
click at [138, 498] on span "Save Action" at bounding box center [139, 497] width 46 height 11
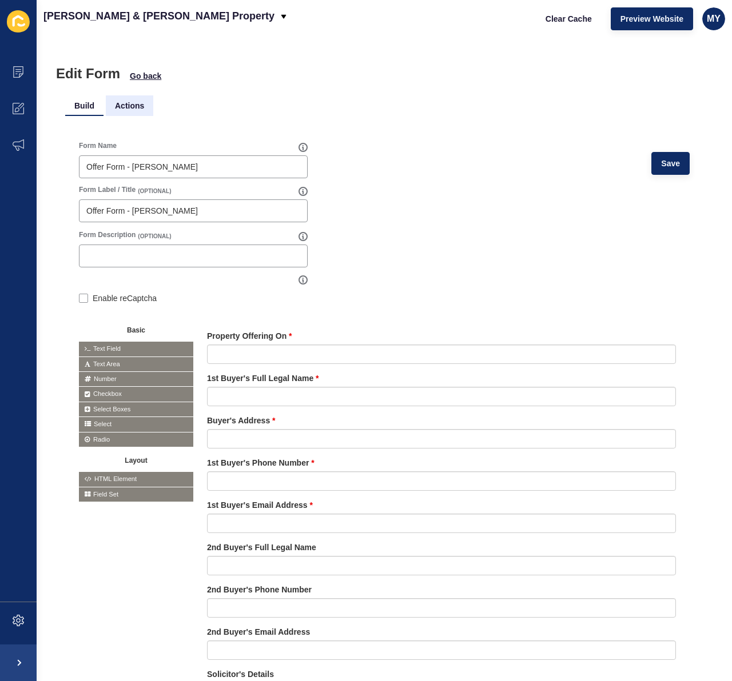
click at [138, 107] on li "Actions" at bounding box center [129, 105] width 47 height 21
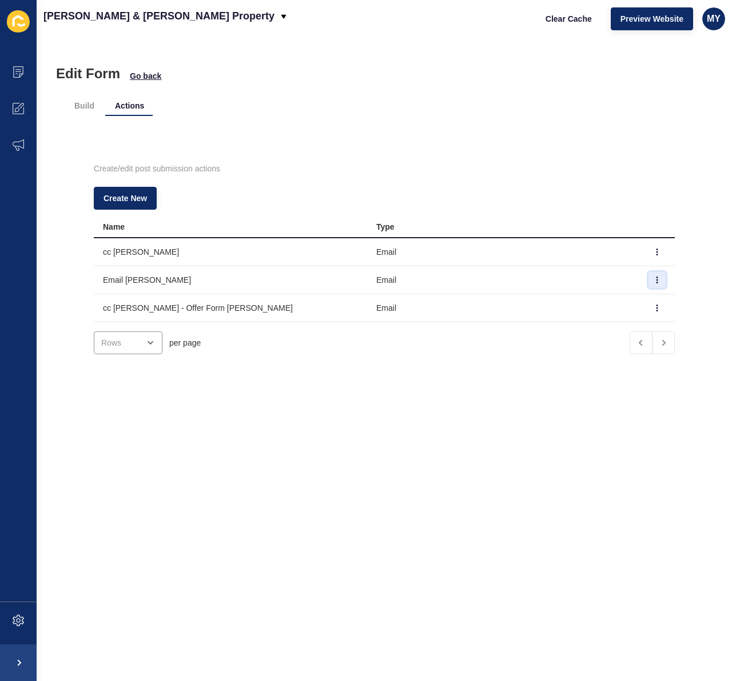
click at [660, 281] on button "button" at bounding box center [656, 280] width 17 height 16
click at [411, 482] on div "Edit Form Go back Build Actions Create/edit post submission actions Create New …" at bounding box center [384, 359] width 695 height 644
click at [656, 278] on icon "button" at bounding box center [656, 280] width 7 height 7
click at [599, 303] on link "Edit" at bounding box center [625, 302] width 80 height 25
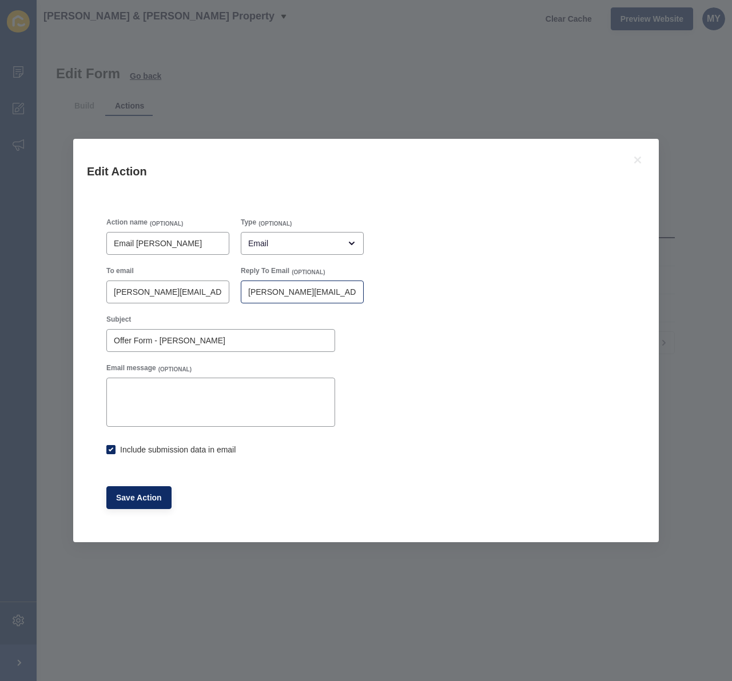
checkbox input "true"
click at [114, 242] on input "Email [PERSON_NAME]" at bounding box center [168, 243] width 108 height 11
type input "cc Email Steve Kane"
drag, startPoint x: 141, startPoint y: 500, endPoint x: 218, endPoint y: 508, distance: 77.6
click at [141, 500] on span "Save Action" at bounding box center [139, 497] width 46 height 11
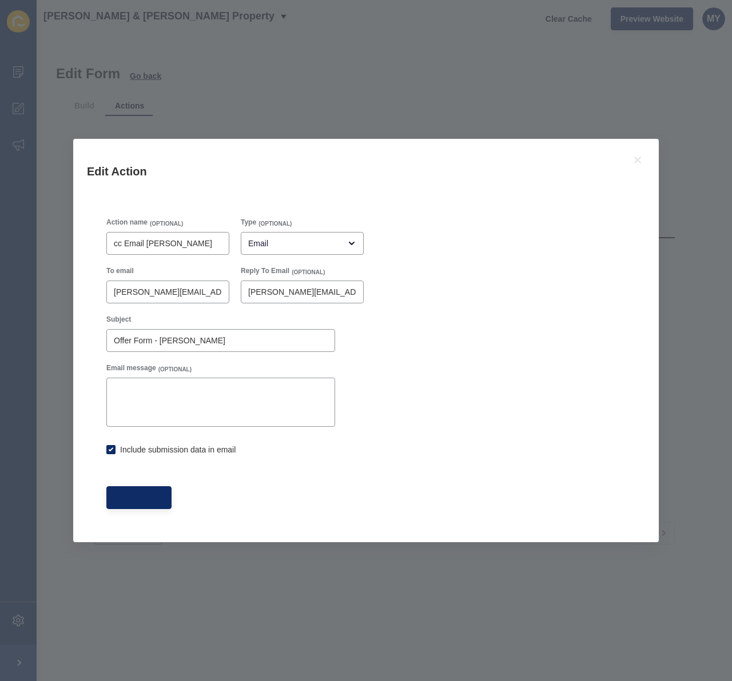
checkbox input "true"
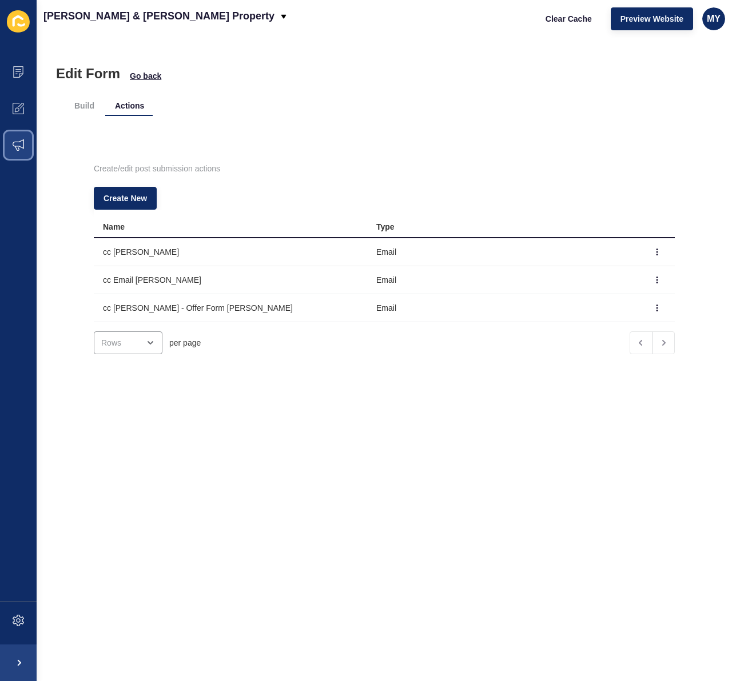
click at [21, 147] on icon at bounding box center [18, 144] width 11 height 11
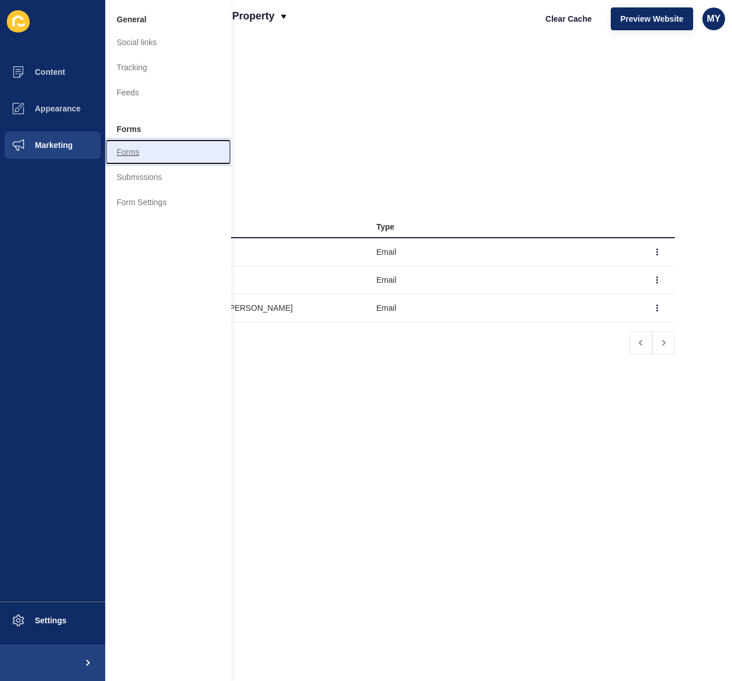
click at [131, 153] on link "Forms" at bounding box center [168, 151] width 126 height 25
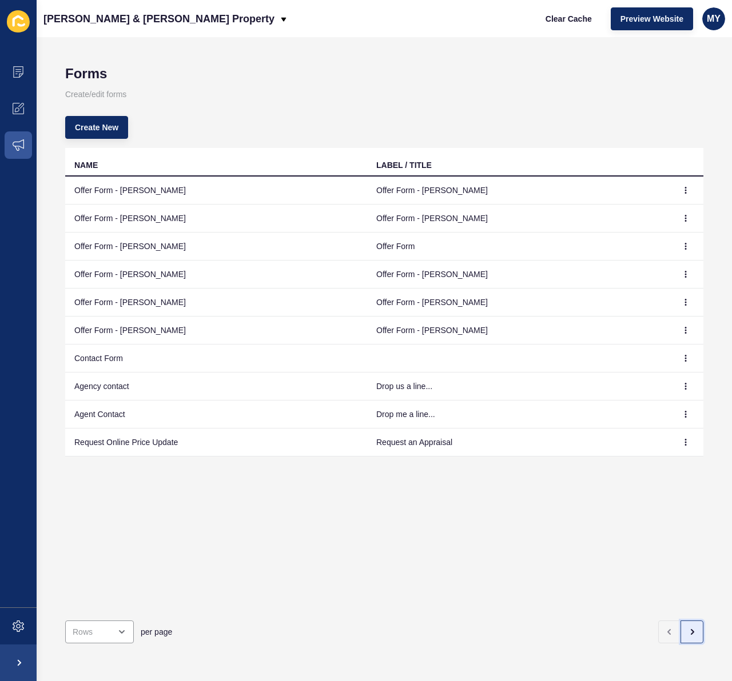
click at [695, 632] on icon "button" at bounding box center [691, 632] width 9 height 9
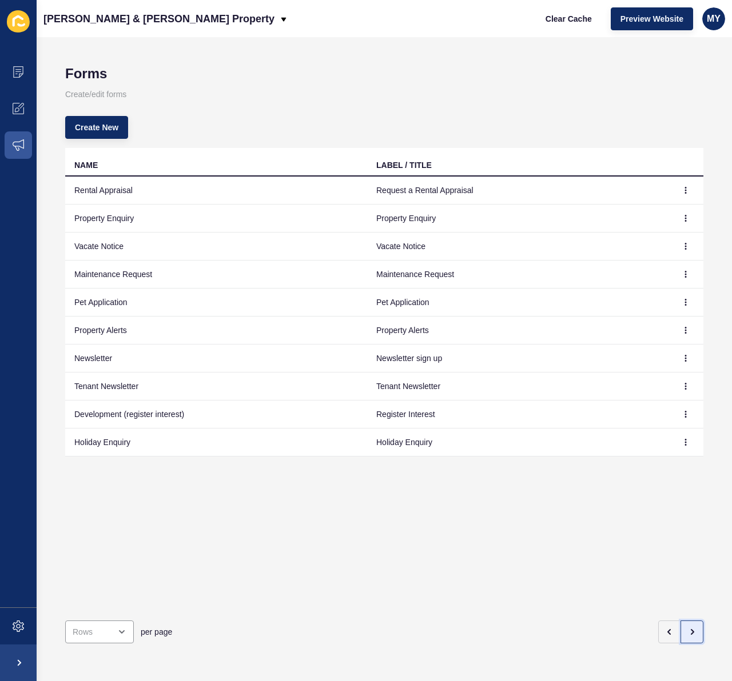
click at [695, 632] on icon "button" at bounding box center [691, 632] width 9 height 9
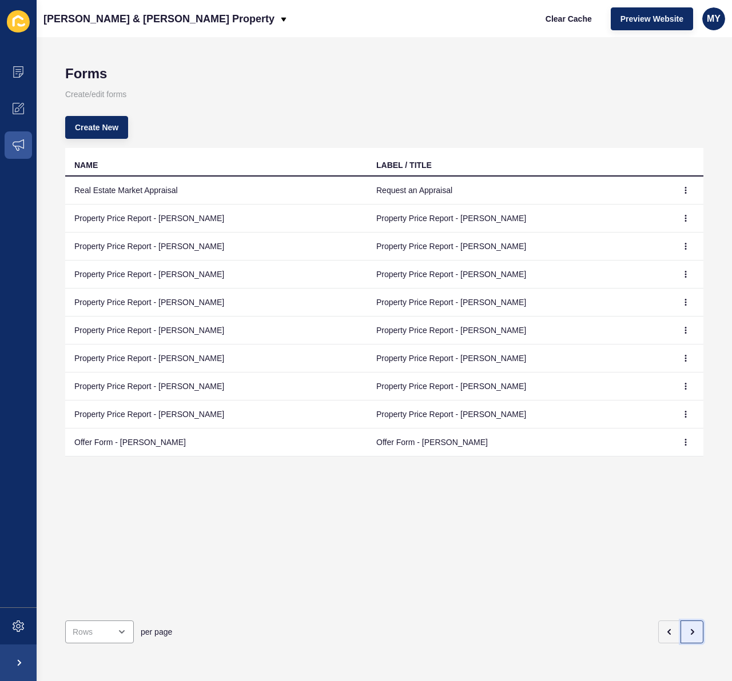
click at [695, 632] on icon "button" at bounding box center [691, 632] width 9 height 9
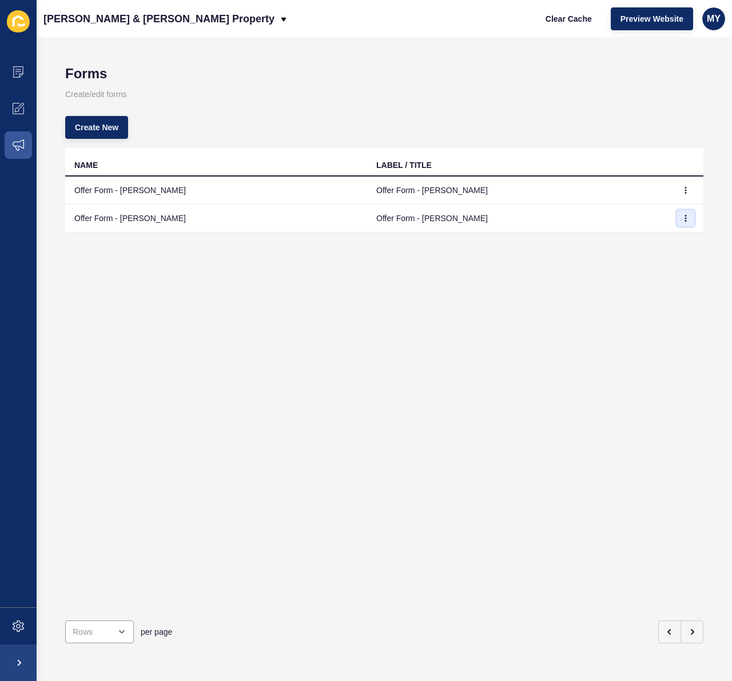
click at [682, 220] on icon "button" at bounding box center [685, 218] width 7 height 7
click at [632, 246] on link "Edit" at bounding box center [654, 241] width 80 height 25
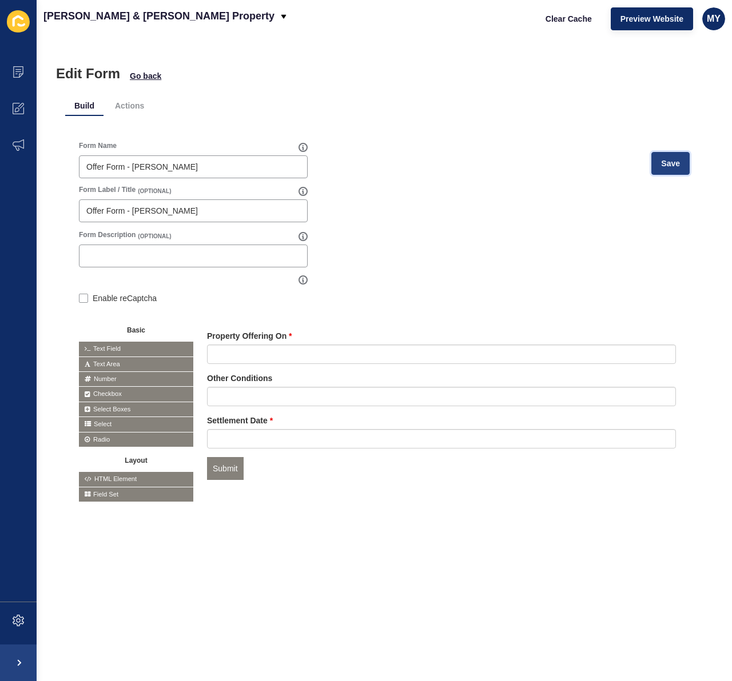
click at [686, 166] on button "Save" at bounding box center [670, 163] width 38 height 23
click at [21, 142] on icon at bounding box center [18, 144] width 11 height 11
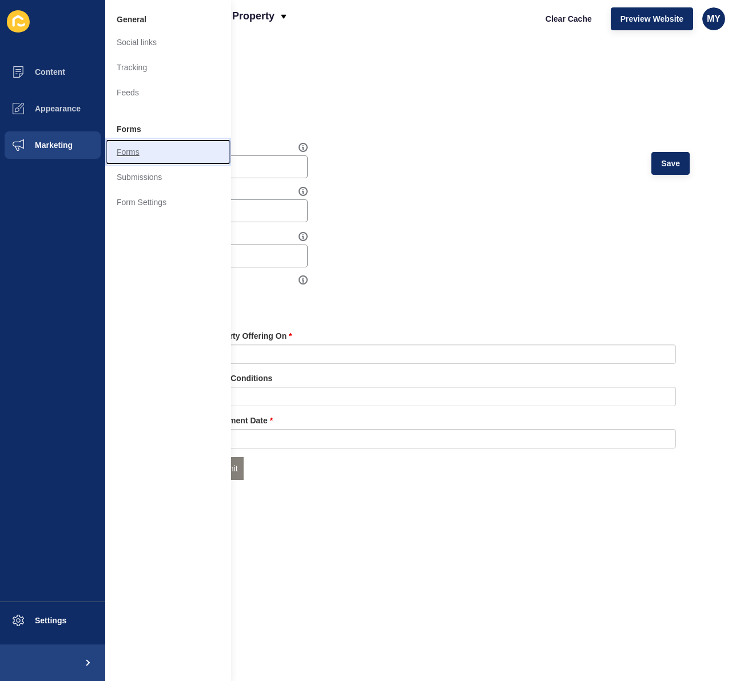
click at [138, 153] on link "Forms" at bounding box center [168, 151] width 126 height 25
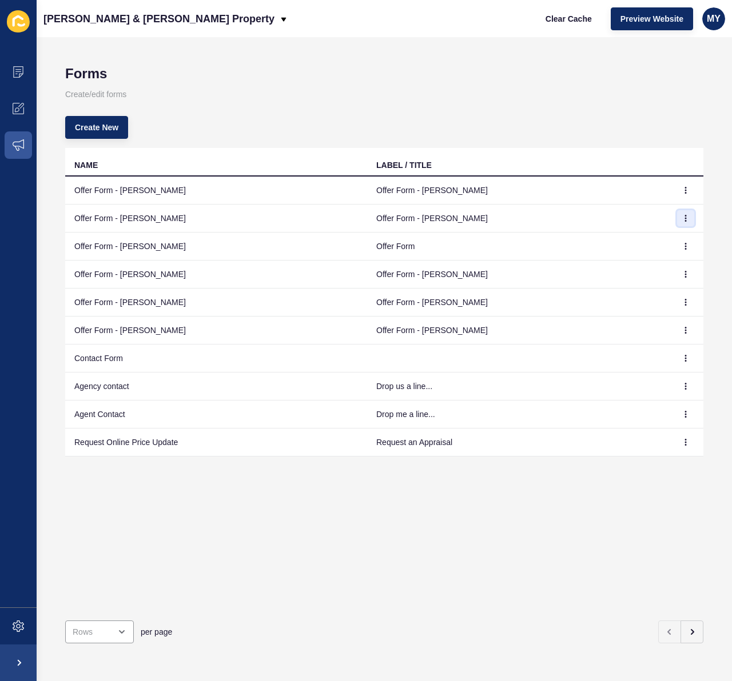
click at [683, 219] on icon "button" at bounding box center [685, 218] width 7 height 7
click at [626, 242] on link "Edit" at bounding box center [654, 241] width 80 height 25
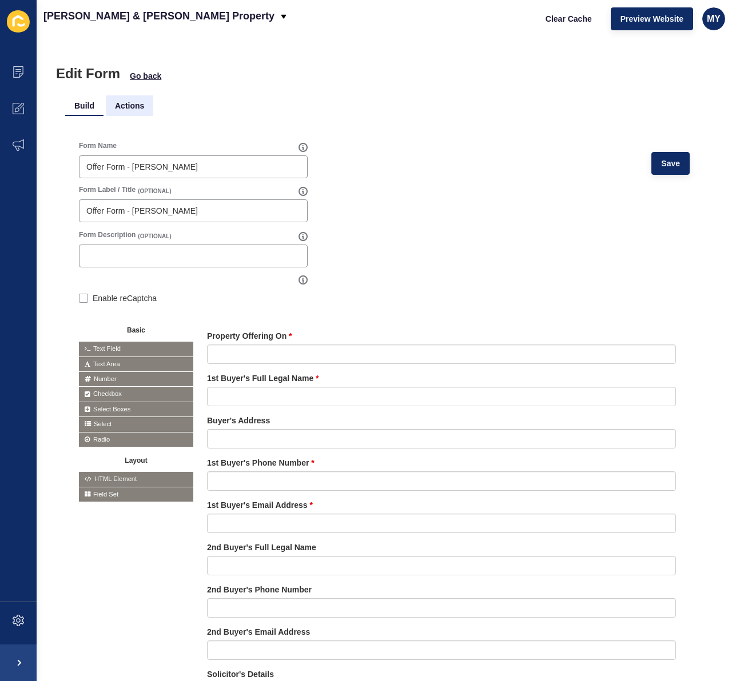
click at [127, 106] on li "Actions" at bounding box center [129, 105] width 47 height 21
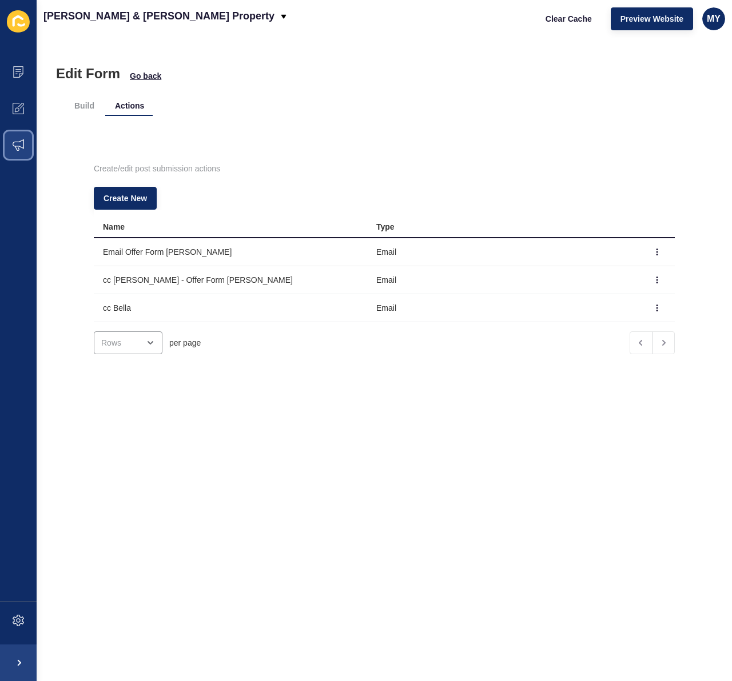
click at [15, 146] on icon at bounding box center [18, 144] width 11 height 11
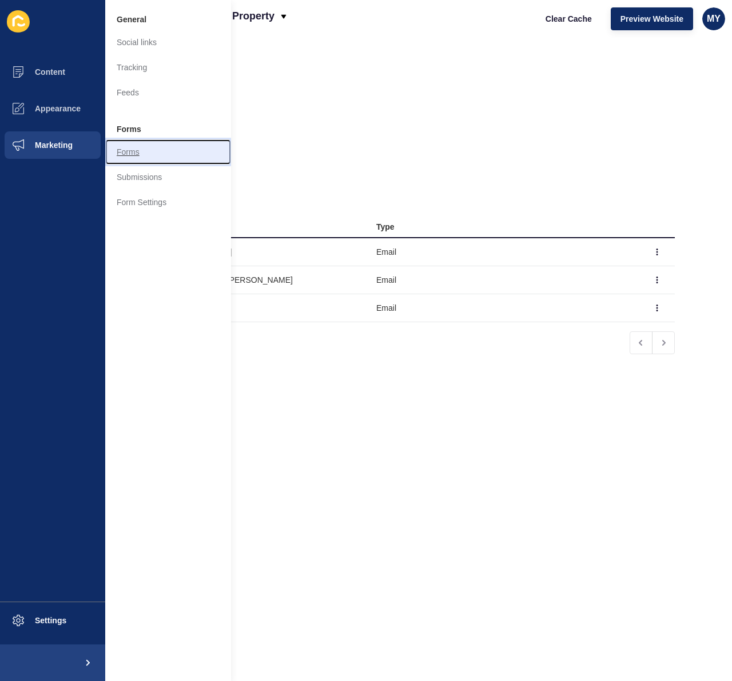
click at [139, 147] on link "Forms" at bounding box center [168, 151] width 126 height 25
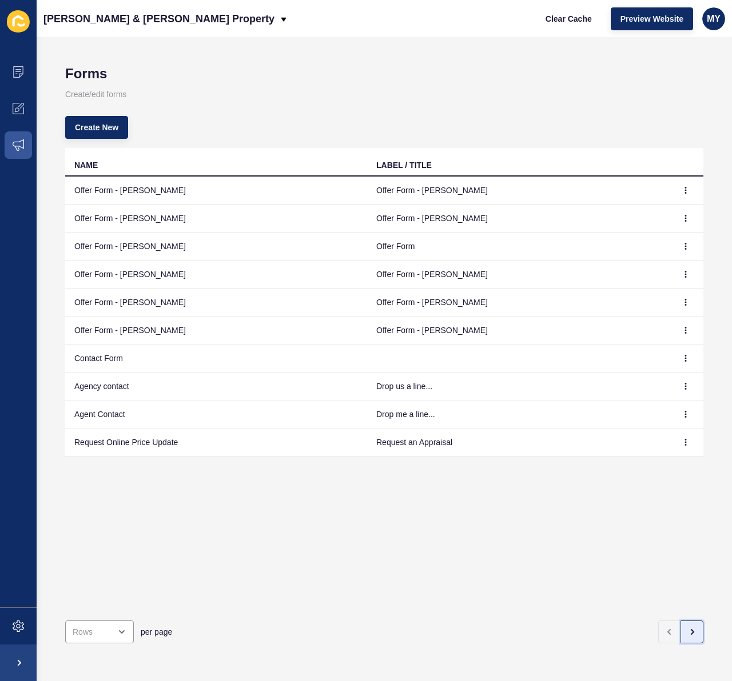
click at [693, 632] on icon "button" at bounding box center [692, 632] width 2 height 5
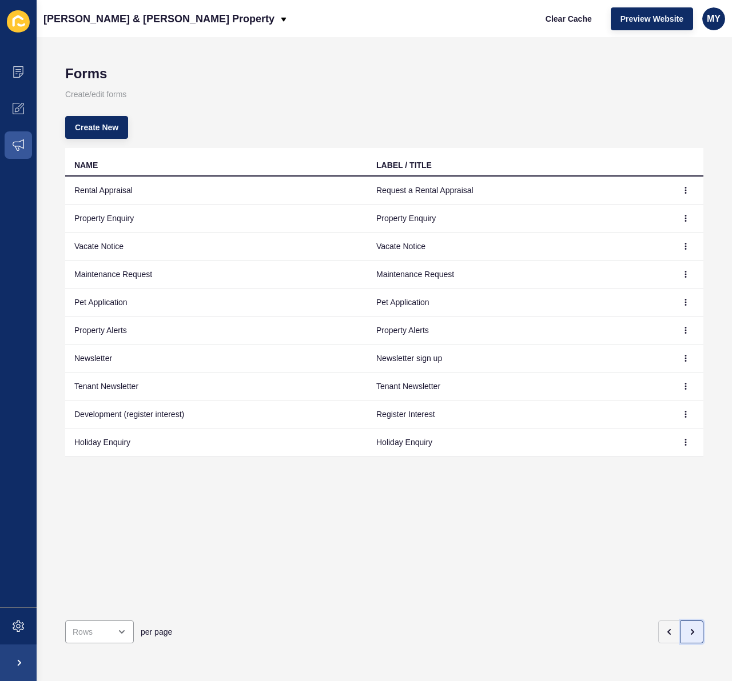
click at [693, 632] on icon "button" at bounding box center [692, 632] width 2 height 5
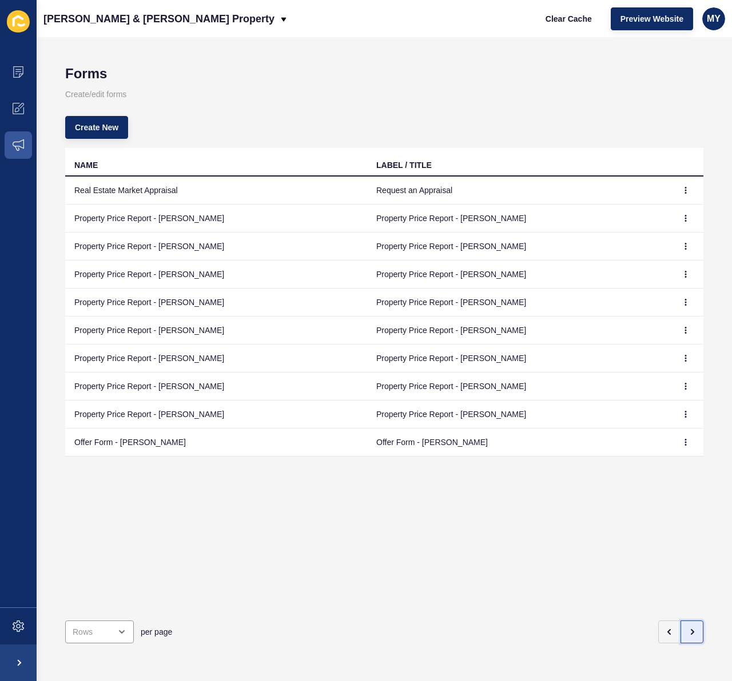
click at [693, 632] on icon "button" at bounding box center [692, 632] width 2 height 5
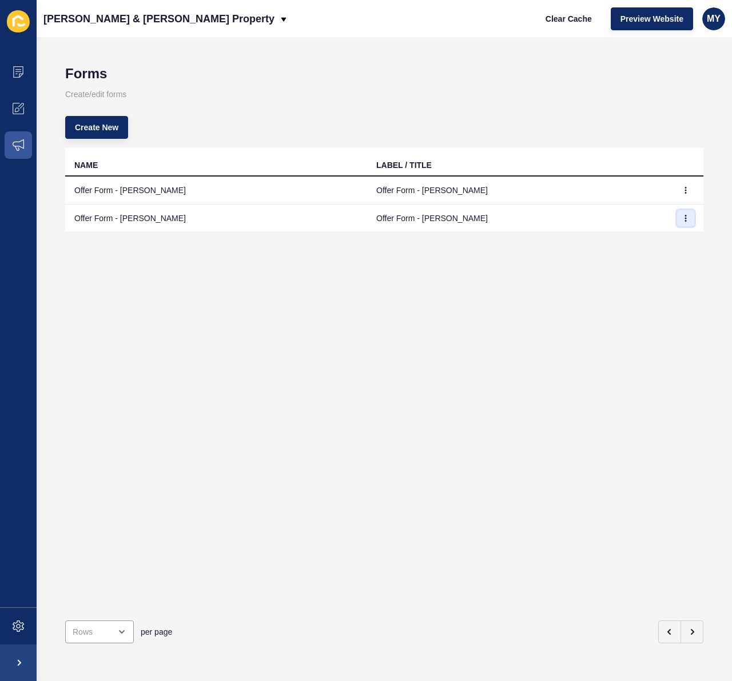
click at [685, 217] on icon "button" at bounding box center [685, 218] width 7 height 7
click at [626, 246] on link "Edit" at bounding box center [654, 241] width 80 height 25
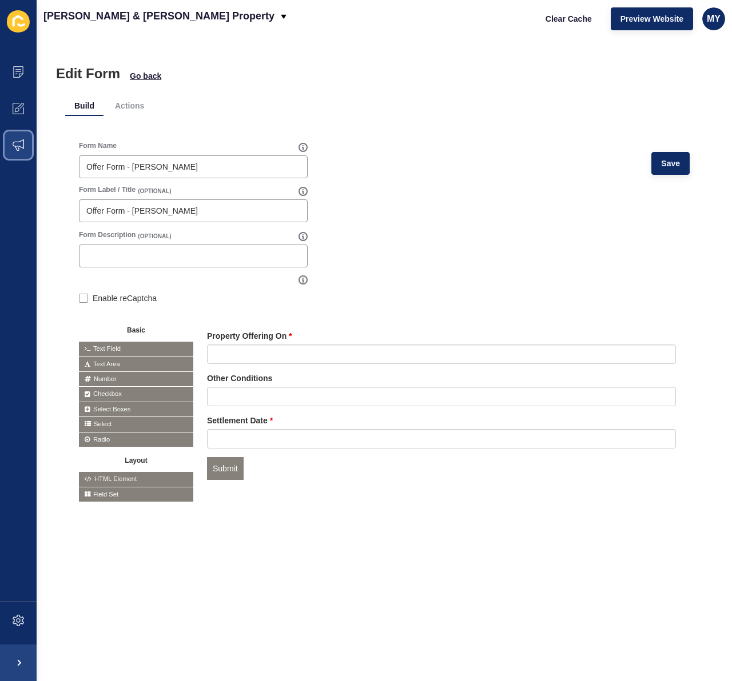
click at [18, 145] on icon at bounding box center [18, 144] width 11 height 11
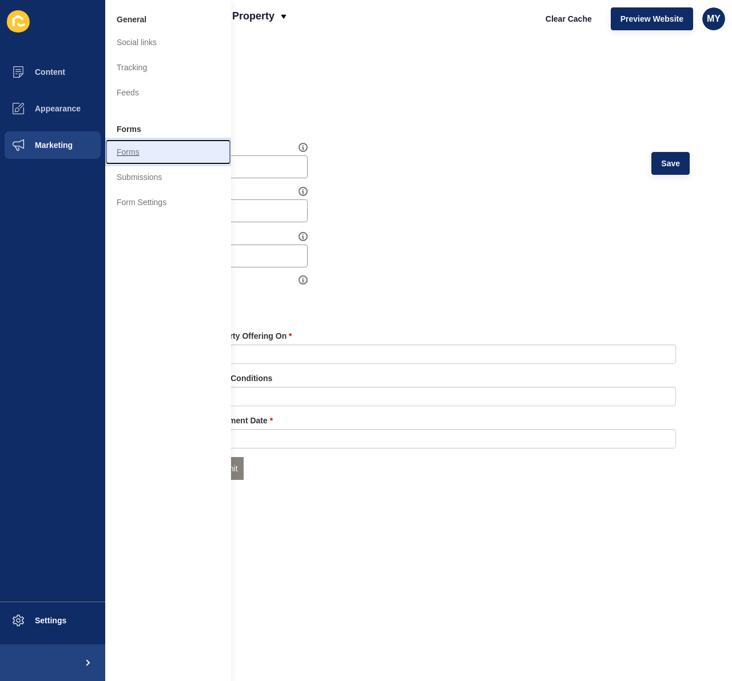
click at [129, 151] on link "Forms" at bounding box center [168, 151] width 126 height 25
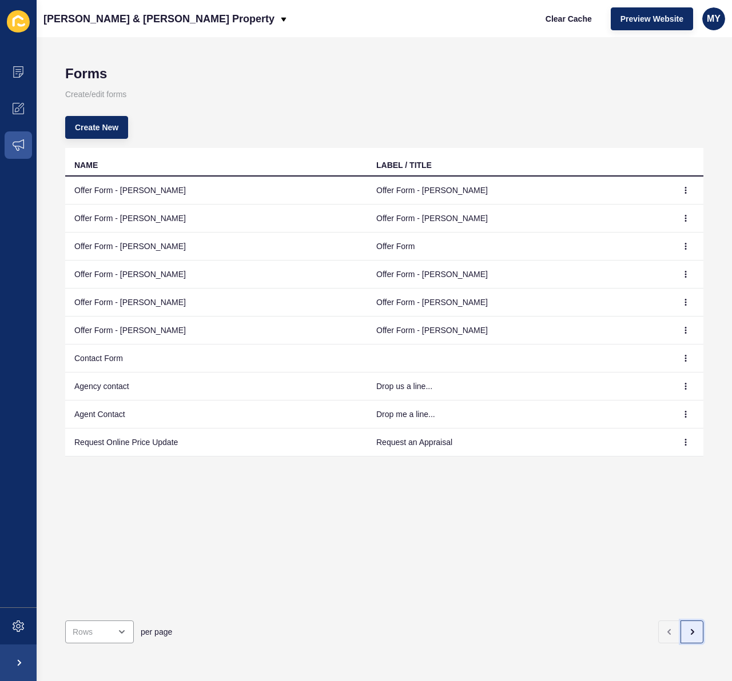
click at [693, 631] on icon "button" at bounding box center [692, 632] width 2 height 5
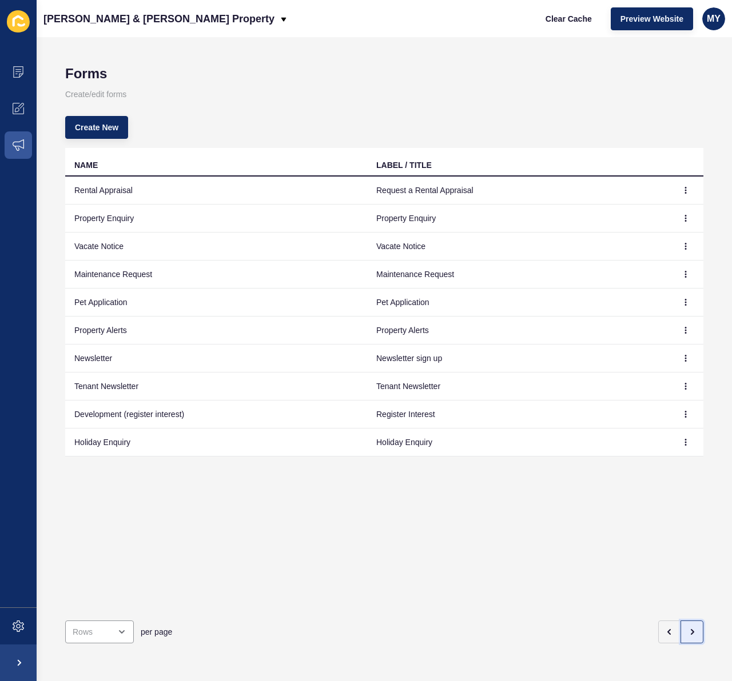
click at [693, 632] on icon "button" at bounding box center [692, 632] width 2 height 5
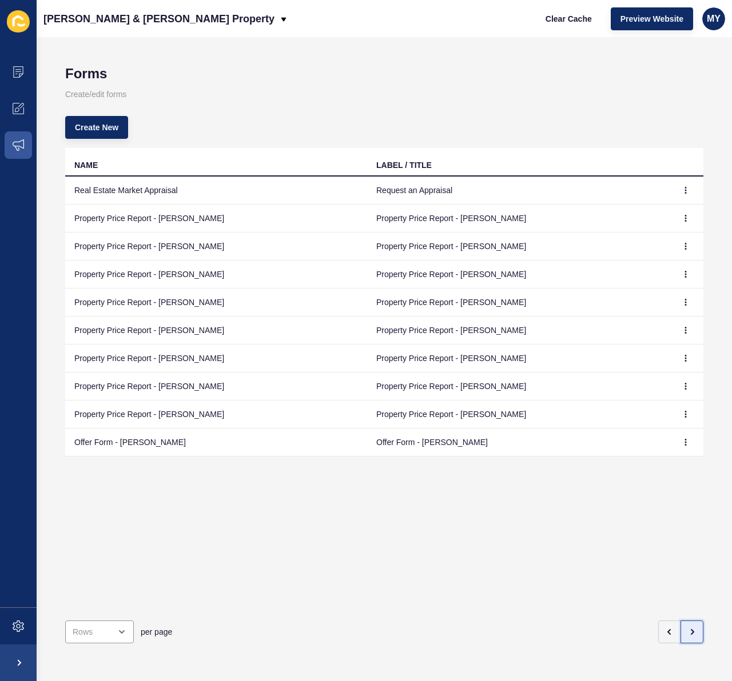
click at [693, 632] on icon "button" at bounding box center [692, 632] width 2 height 5
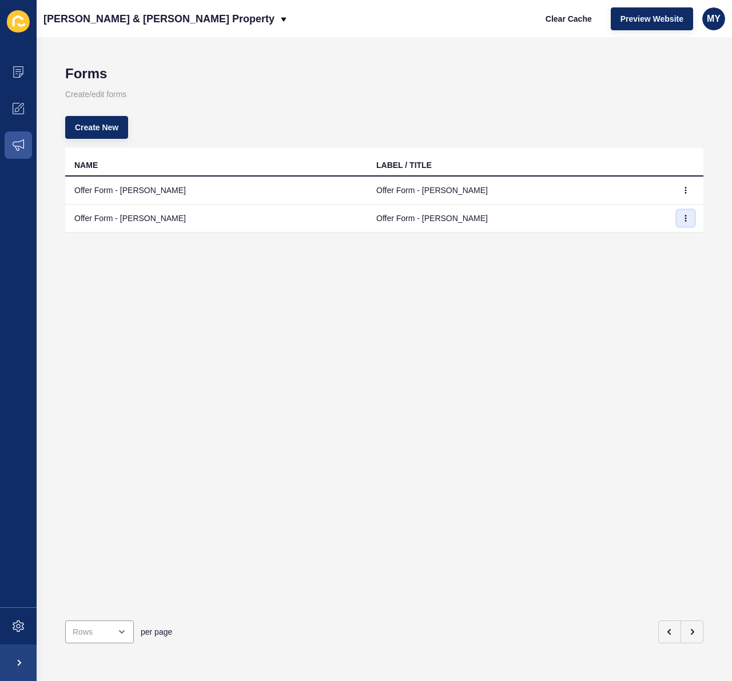
click at [685, 218] on icon "button" at bounding box center [685, 218] width 1 height 6
click at [642, 267] on link "Delete" at bounding box center [654, 266] width 80 height 25
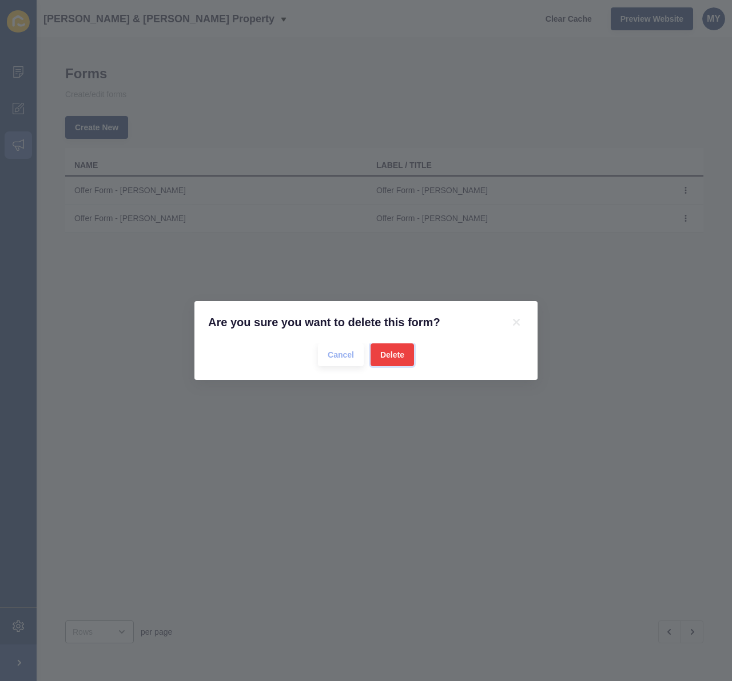
click at [405, 359] on button "Delete" at bounding box center [391, 354] width 43 height 23
